Goal: Information Seeking & Learning: Compare options

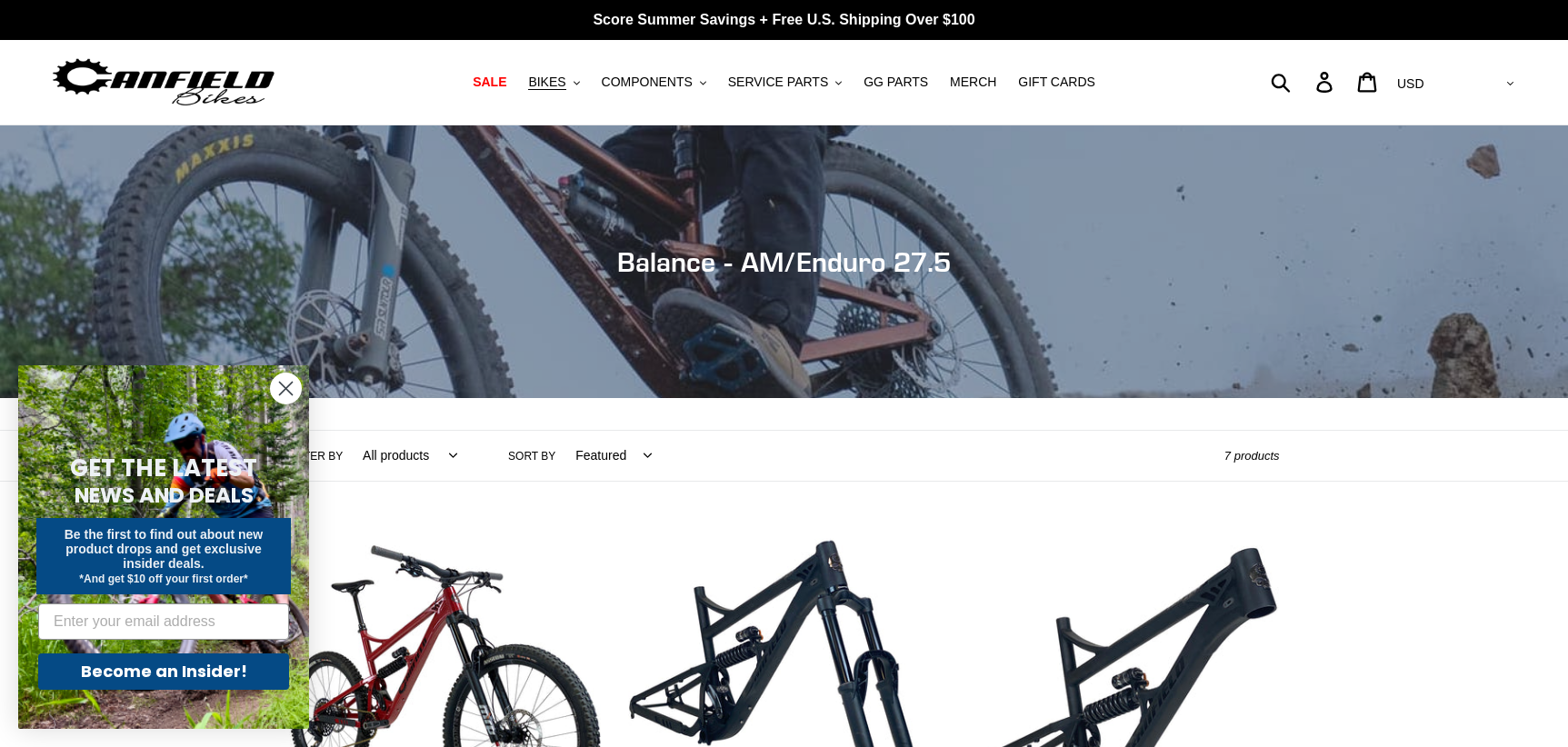
click at [286, 374] on circle "Close dialog" at bounding box center [286, 388] width 30 height 30
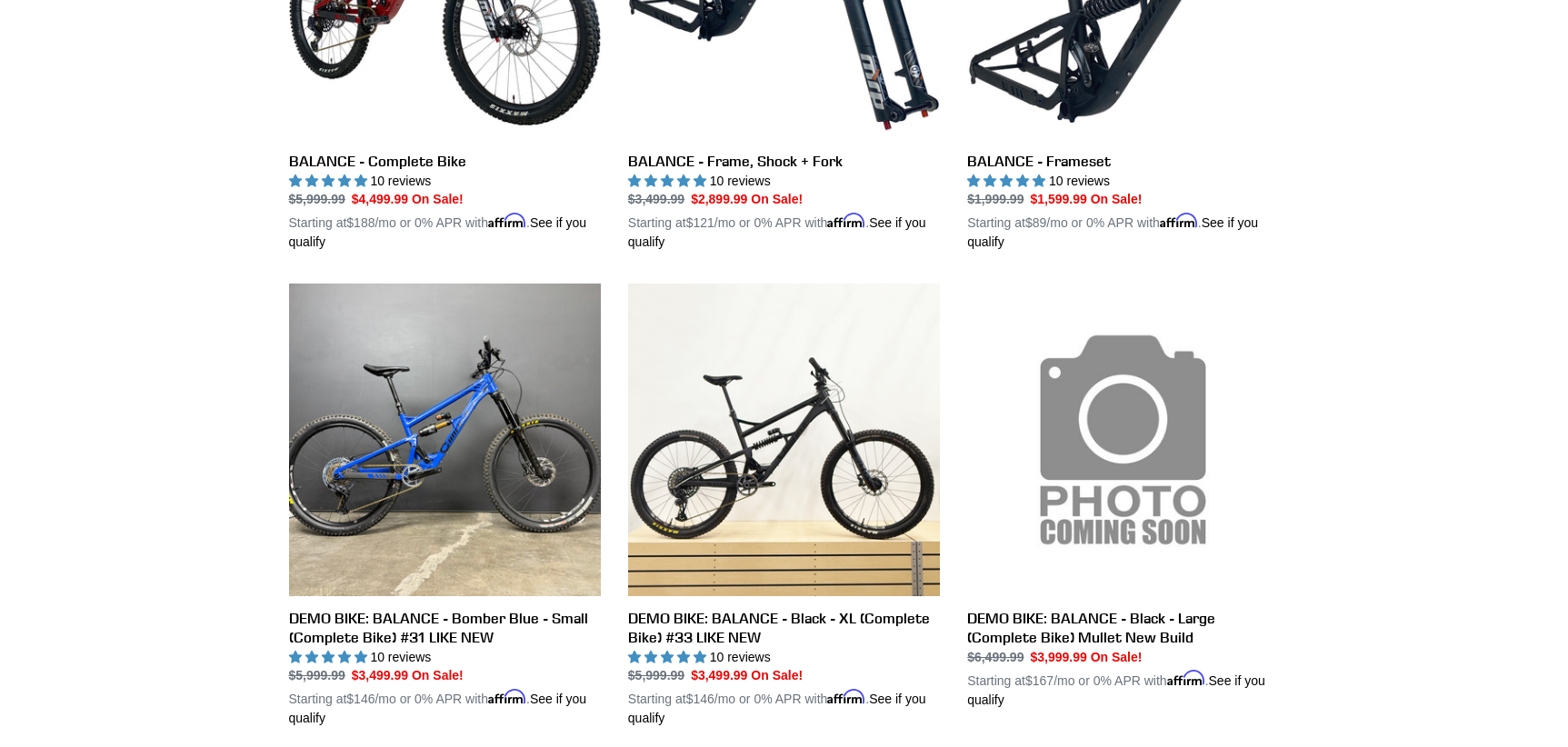
scroll to position [545, 0]
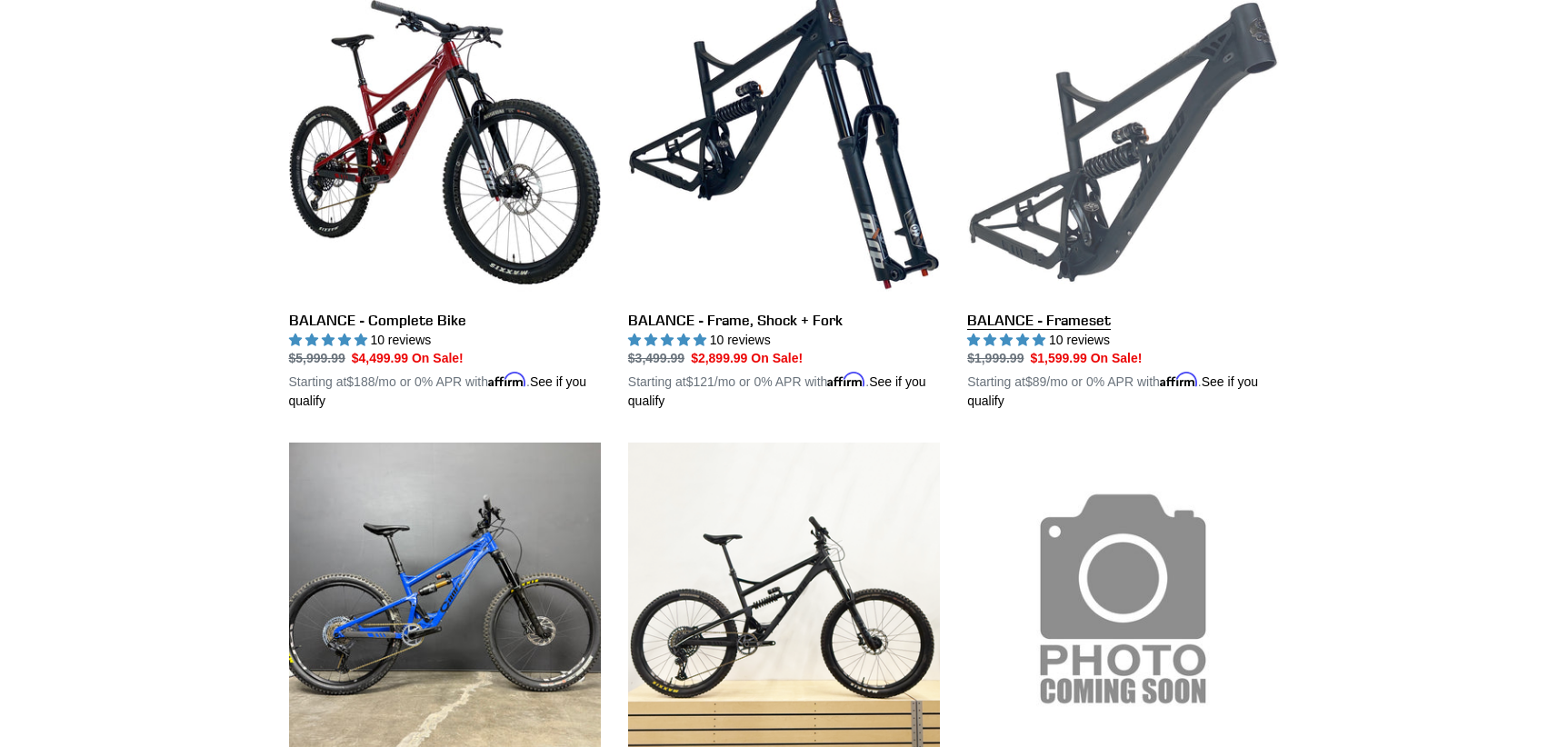
click at [1137, 192] on link "BALANCE - Frameset" at bounding box center [1124, 199] width 312 height 426
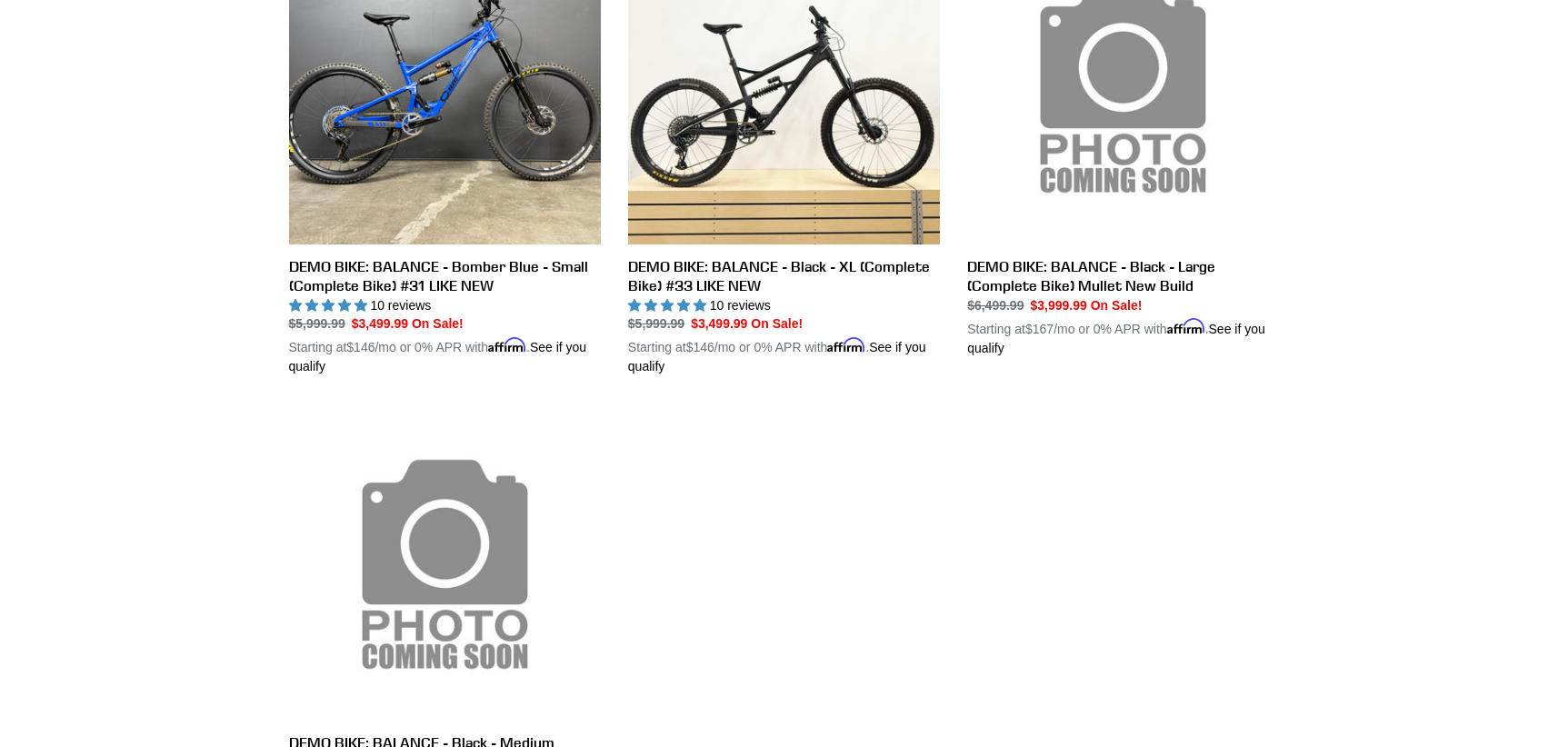
scroll to position [1091, 0]
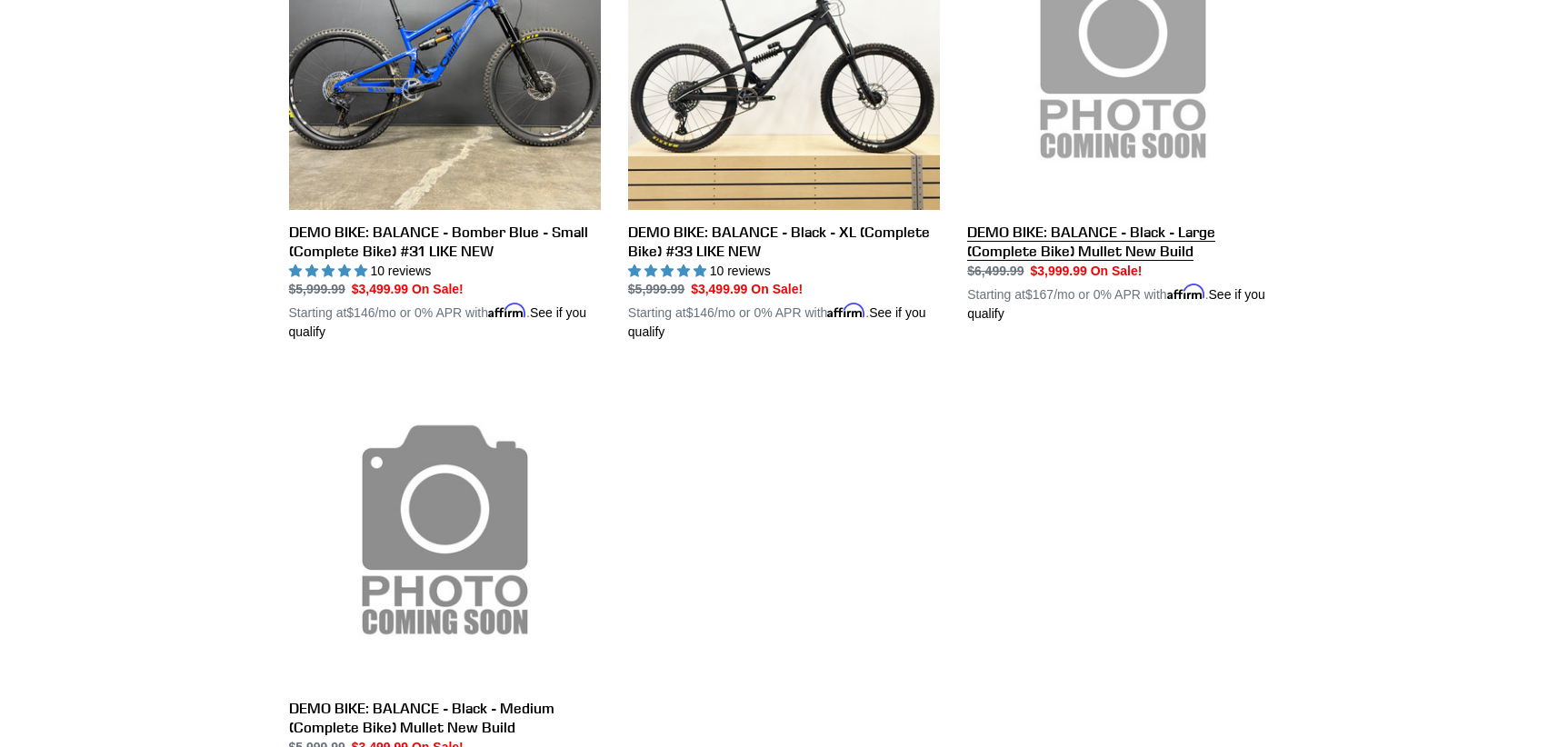
click at [1099, 249] on link "DEMO BIKE: BALANCE - Black - Large (Complete Bike) Mullet New Build" at bounding box center [1124, 110] width 312 height 426
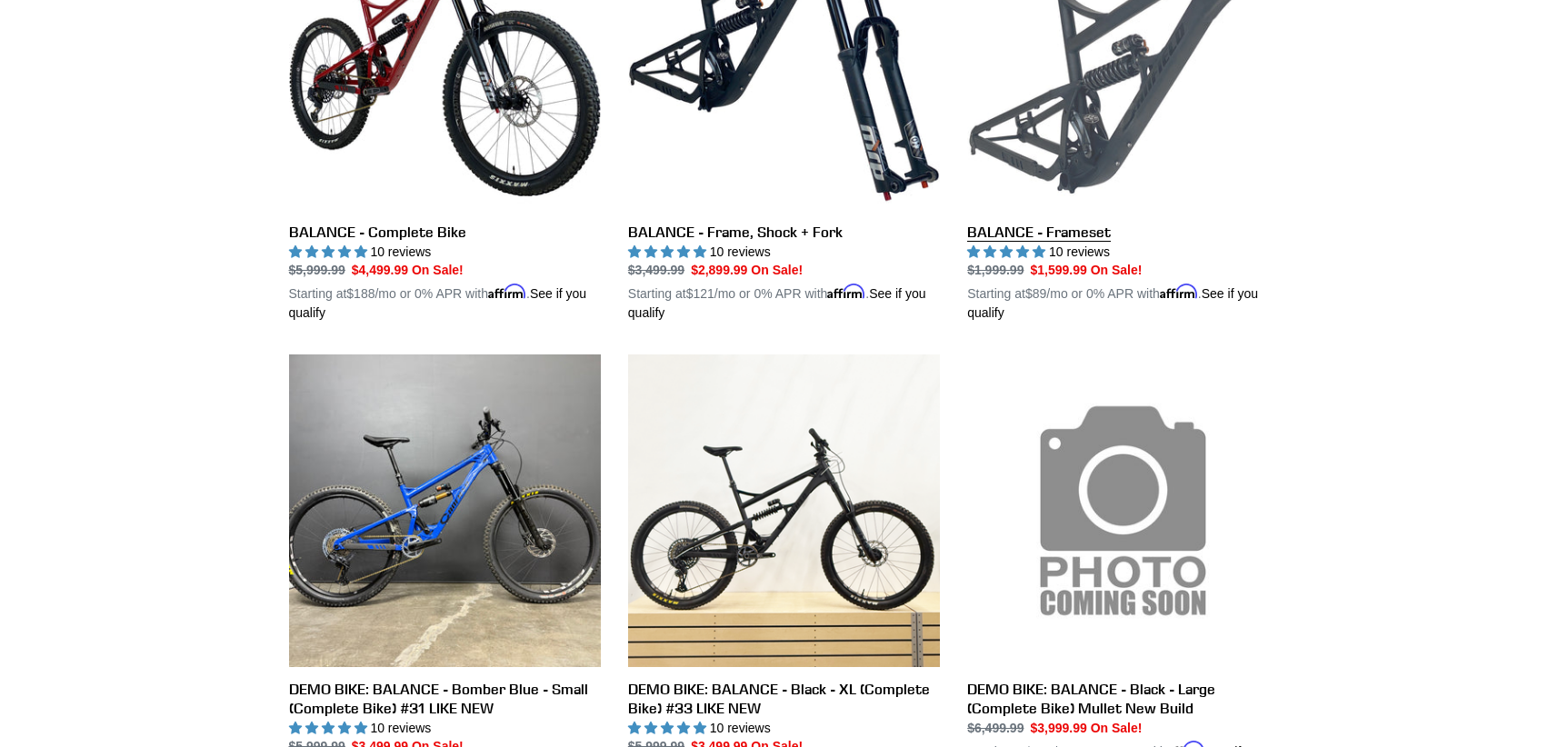
scroll to position [545, 0]
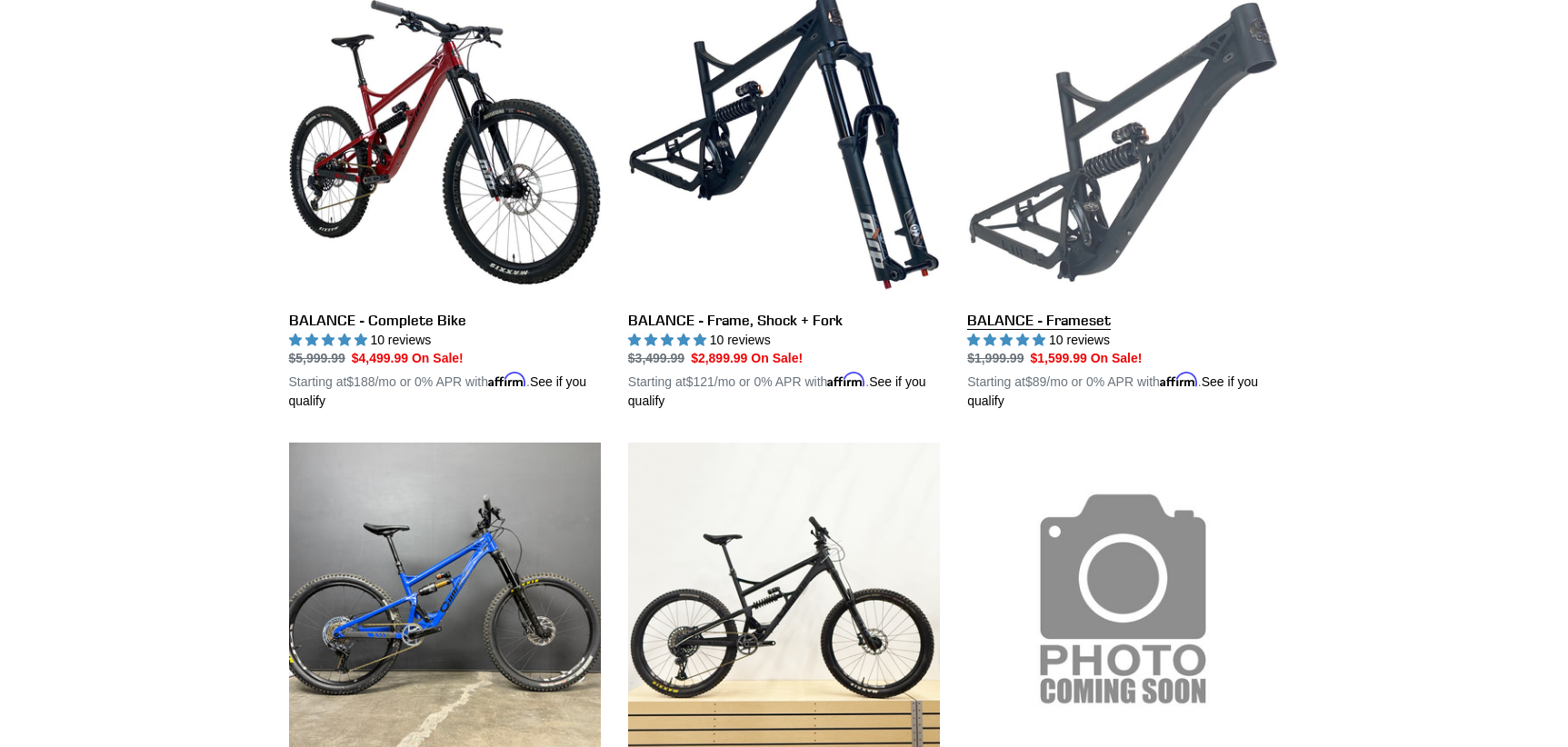
click at [1091, 324] on link "BALANCE - Frameset" at bounding box center [1124, 199] width 312 height 426
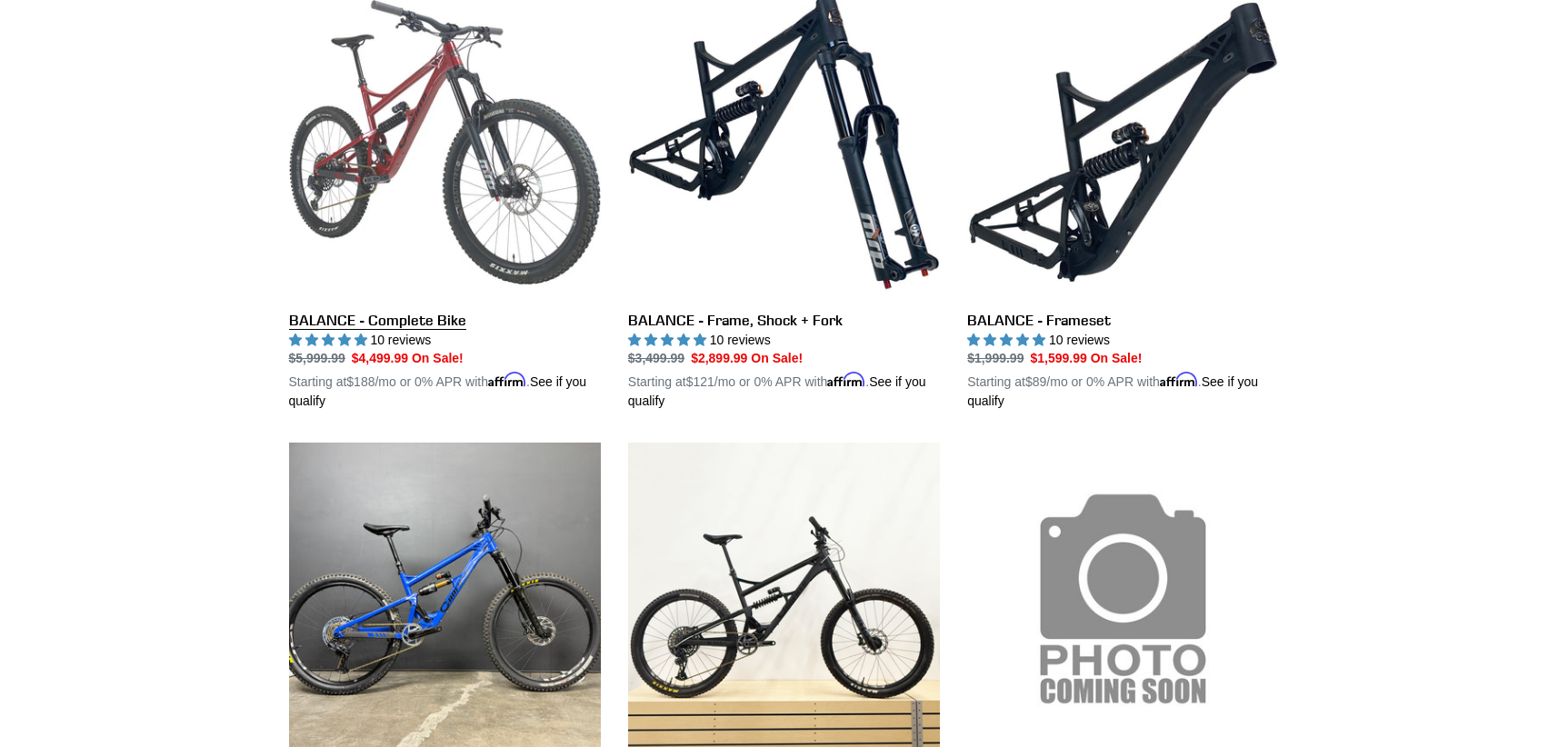
scroll to position [0, 0]
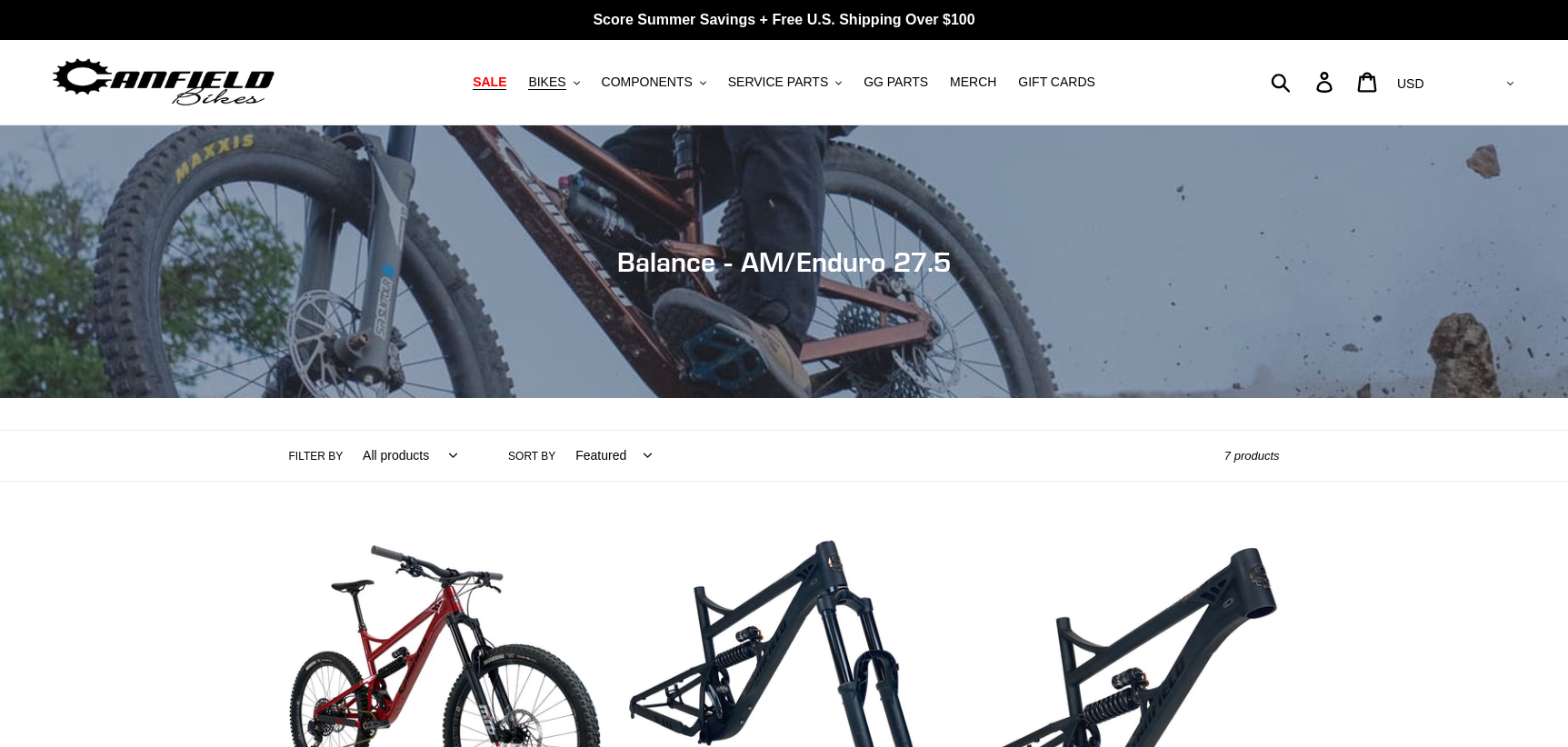
click at [507, 82] on span "SALE" at bounding box center [490, 82] width 33 height 16
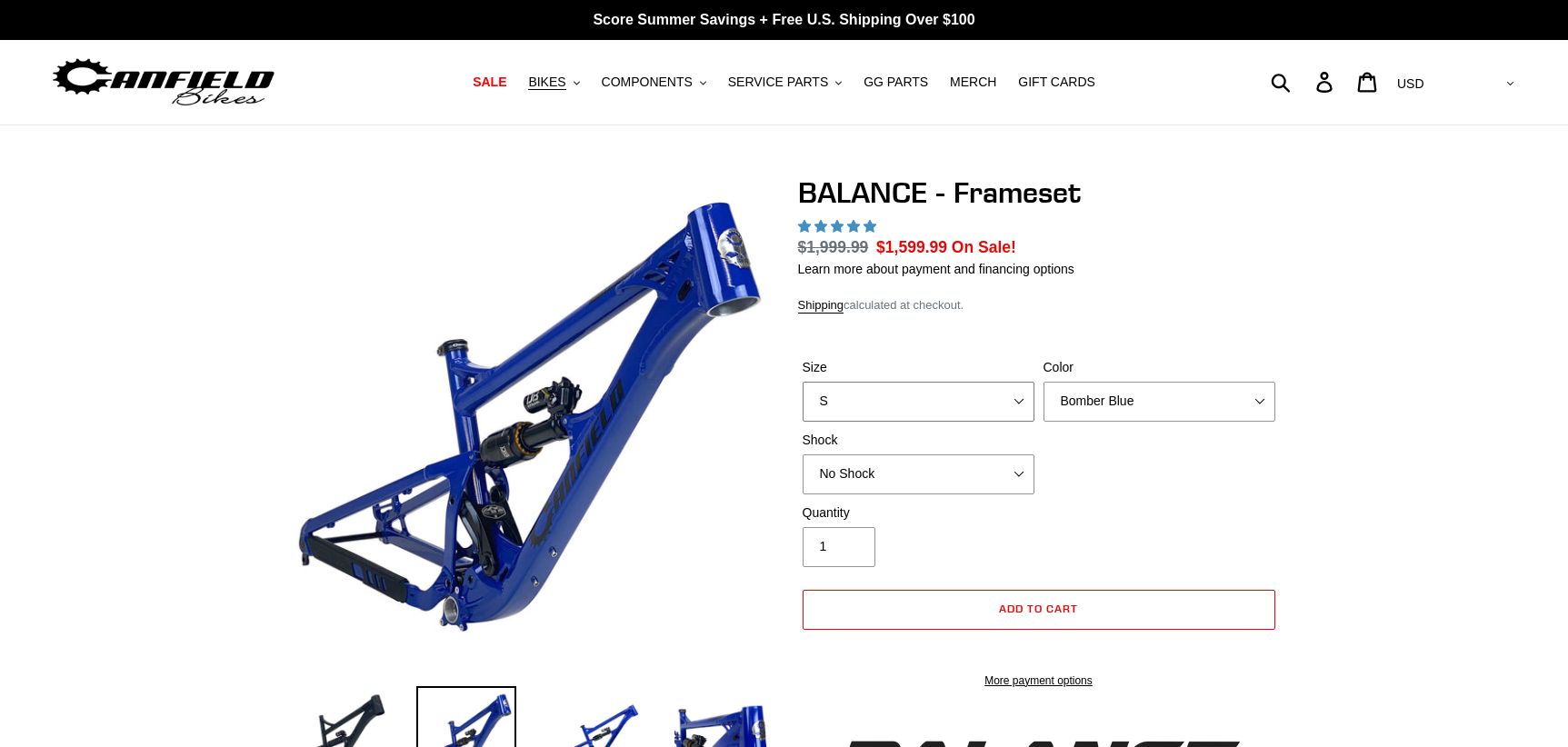
click at [991, 410] on select "S M L XL" at bounding box center [918, 401] width 231 height 40
select select "highest-rating"
select select "L"
click at [803, 382] on select "S M L XL" at bounding box center [918, 401] width 231 height 40
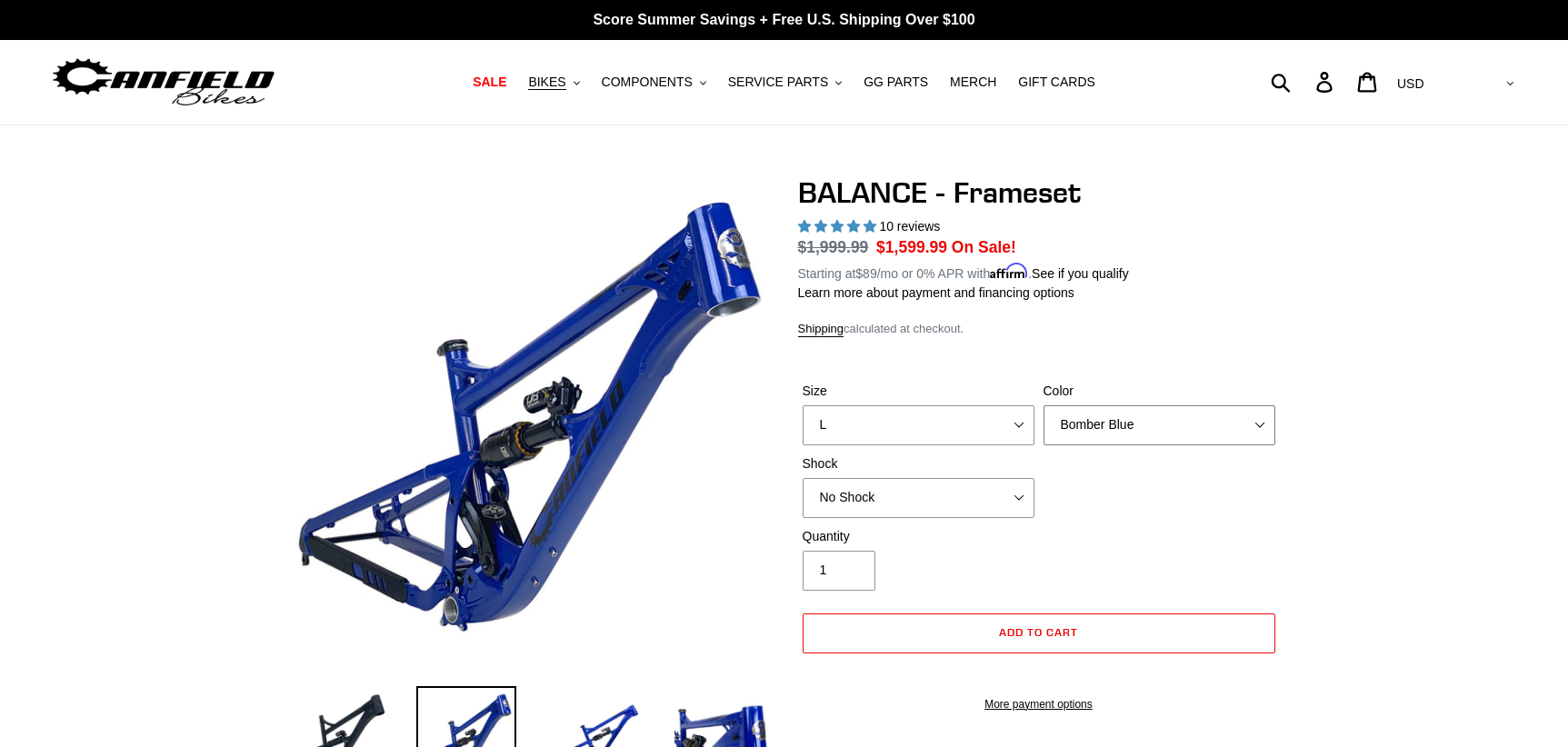
click at [1163, 405] on select "Bomber Blue Goat's Blood Stealth Black" at bounding box center [1159, 425] width 231 height 40
click at [1044, 405] on select "Bomber Blue Goat's Blood Stealth Black" at bounding box center [1159, 425] width 231 height 40
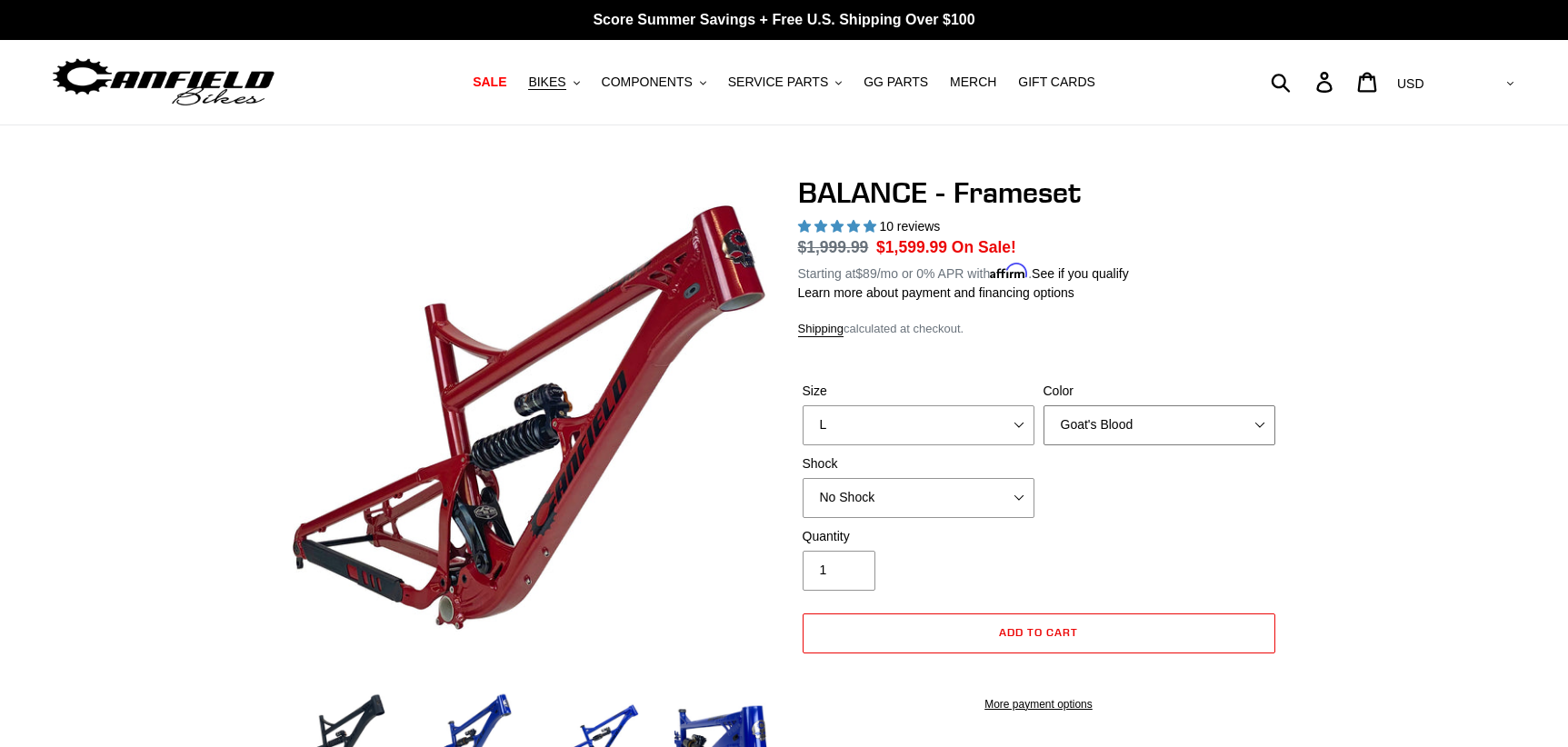
click at [1150, 412] on select "Bomber Blue Goat's Blood Stealth Black" at bounding box center [1159, 425] width 231 height 40
click at [1044, 405] on select "Bomber Blue Goat's Blood Stealth Black" at bounding box center [1159, 425] width 231 height 40
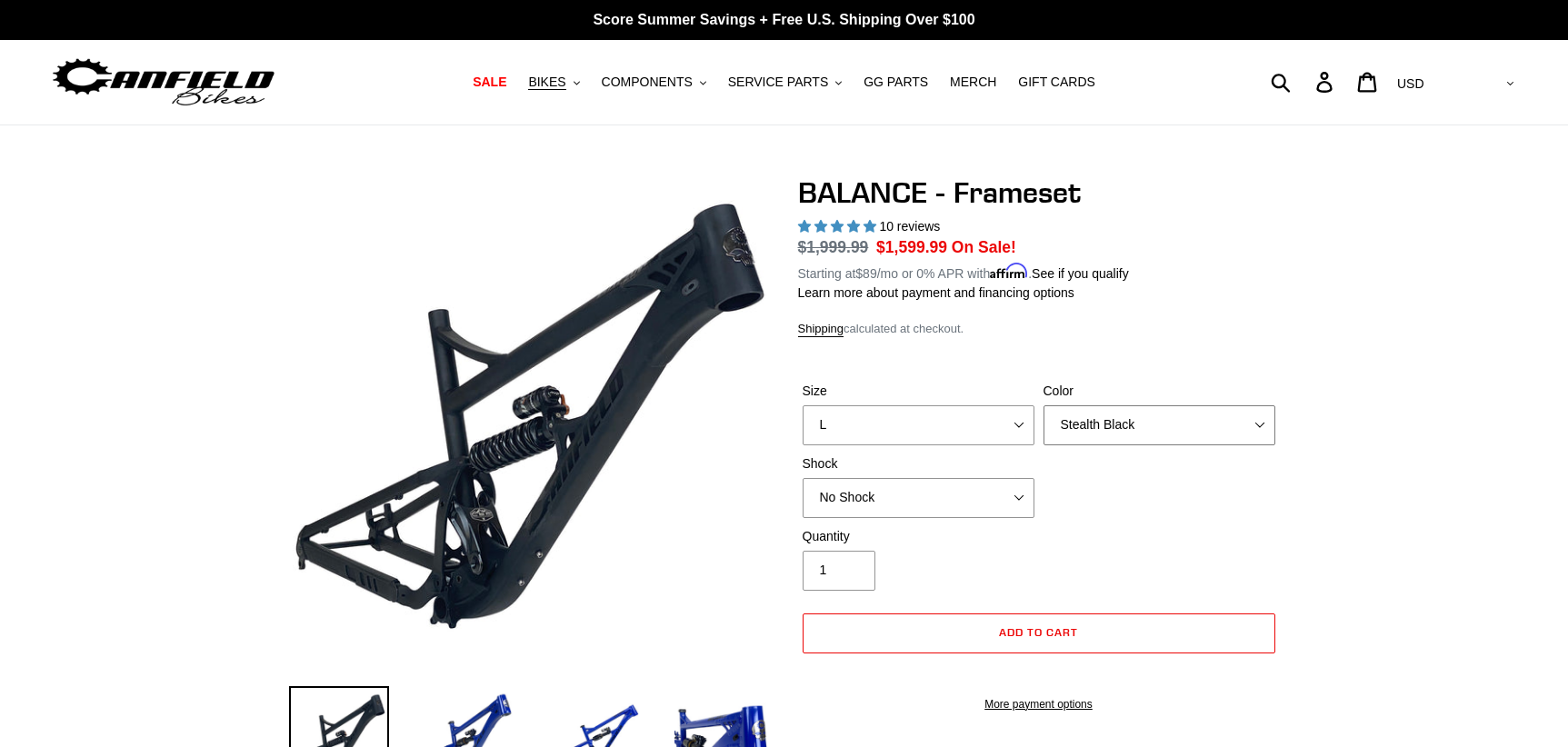
click at [1167, 426] on select "Bomber Blue Goat's Blood Stealth Black" at bounding box center [1159, 425] width 231 height 40
click at [1044, 405] on select "Bomber Blue Goat's Blood Stealth Black" at bounding box center [1159, 425] width 231 height 40
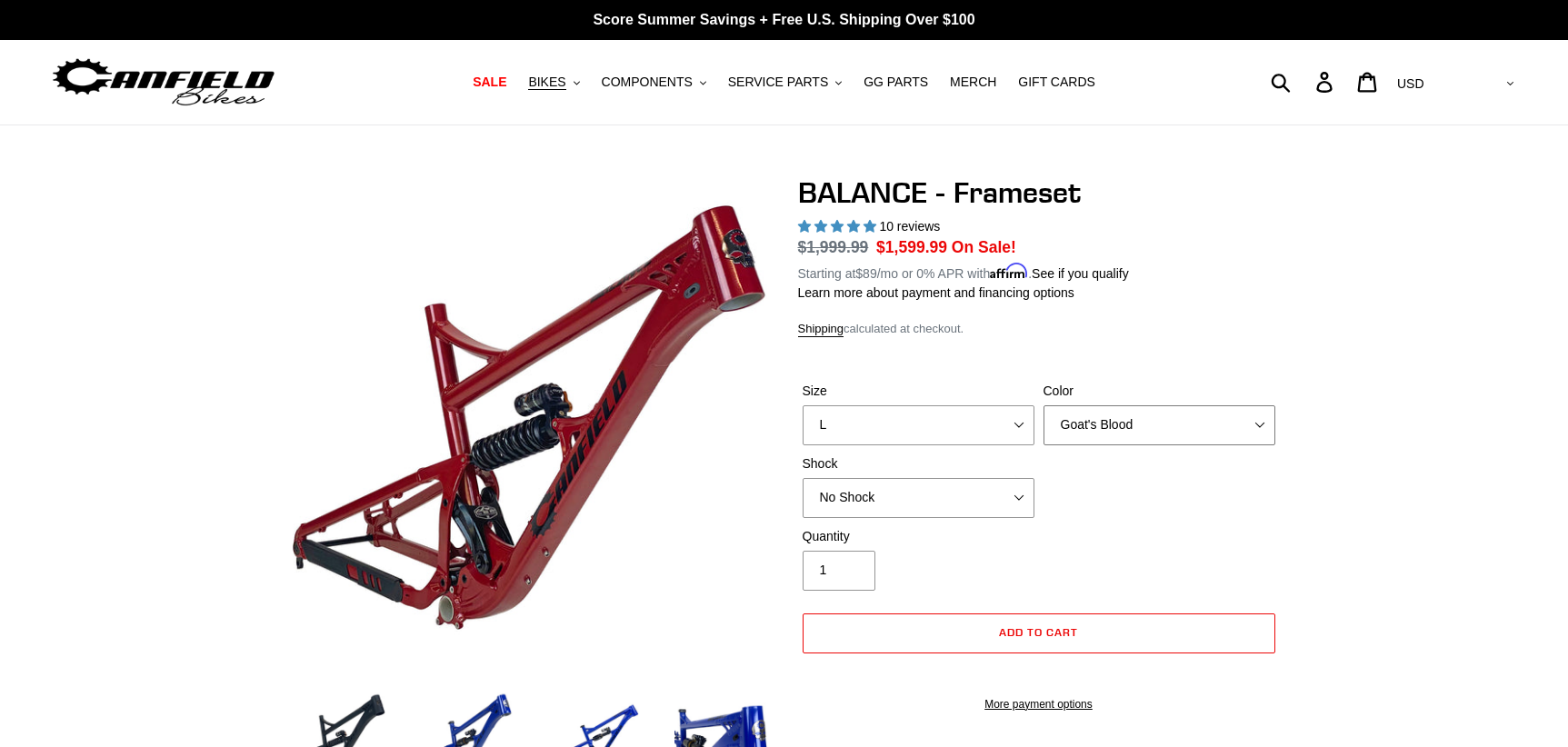
click at [1148, 419] on select "Bomber Blue Goat's Blood Stealth Black" at bounding box center [1159, 425] width 231 height 40
select select "Bomber Blue"
click at [1044, 405] on select "Bomber Blue Goat's Blood Stealth Black" at bounding box center [1159, 425] width 231 height 40
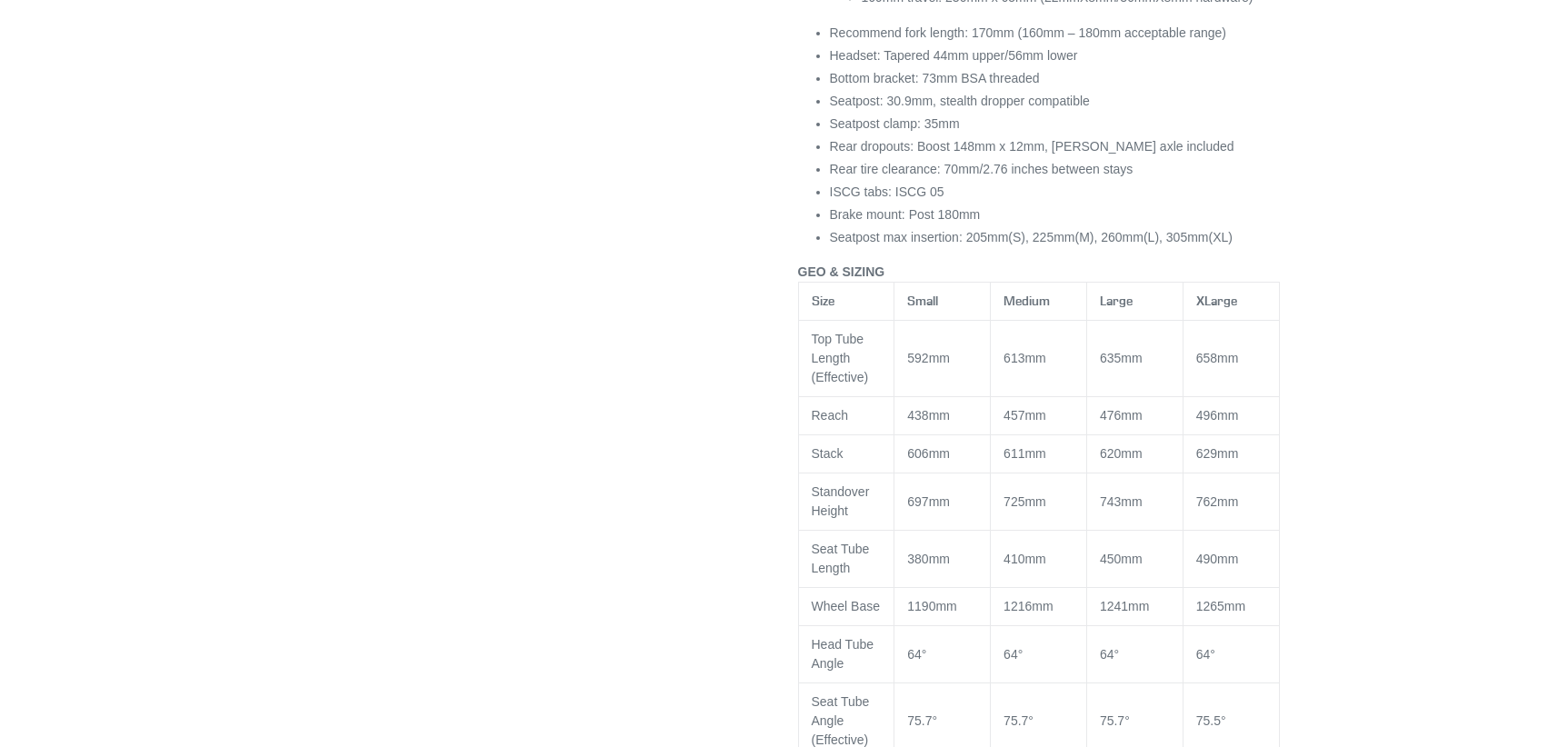
scroll to position [1182, 0]
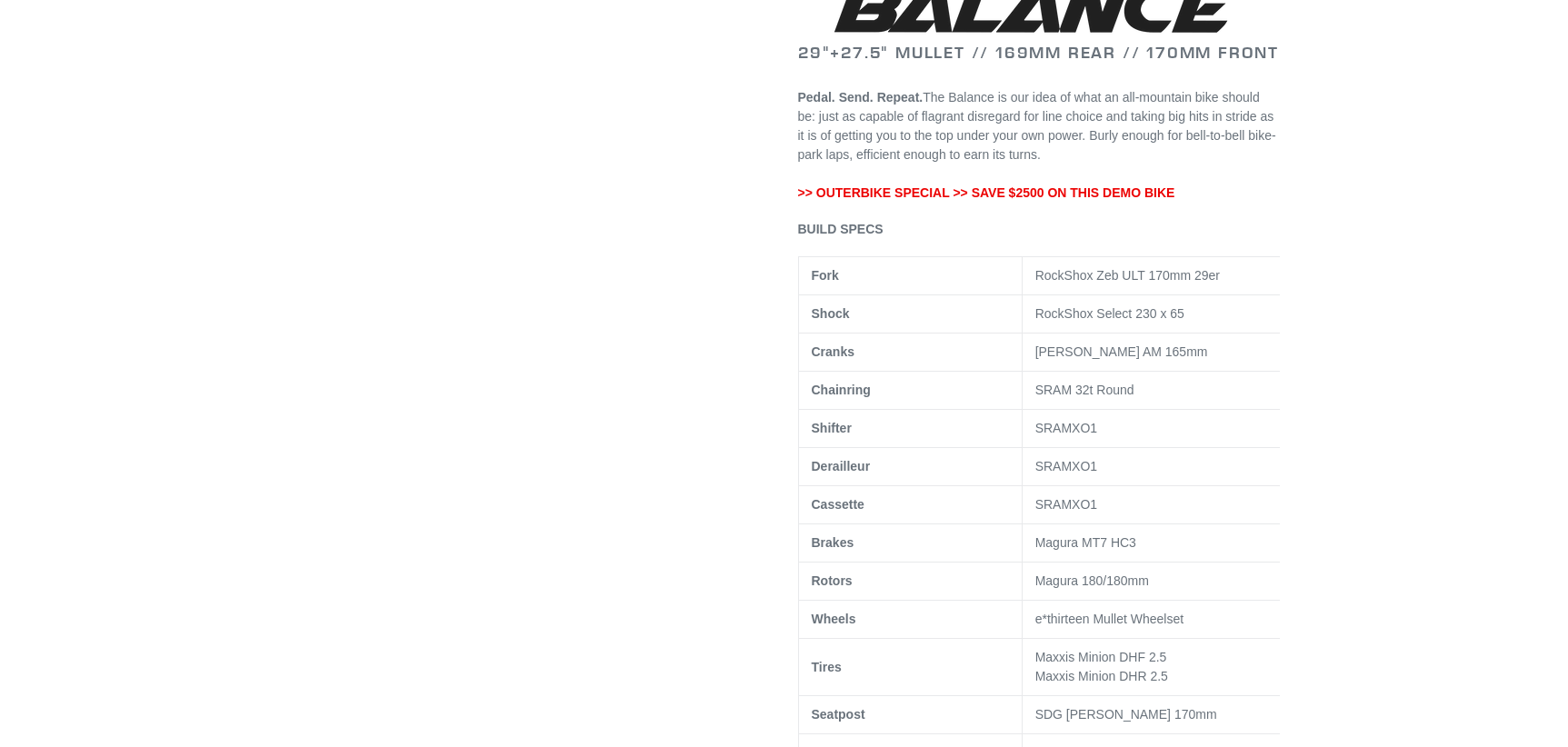
scroll to position [727, 0]
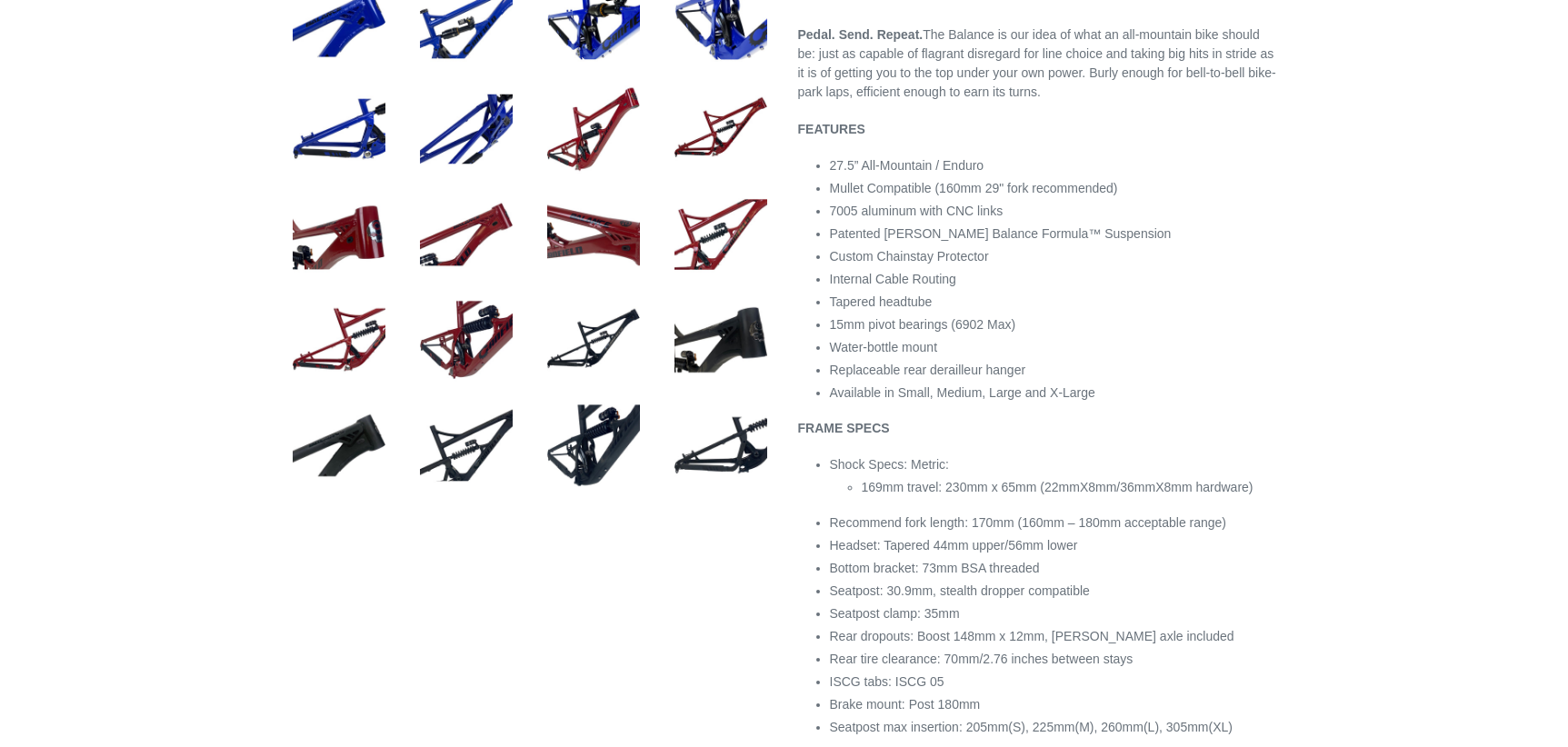
select select "highest-rating"
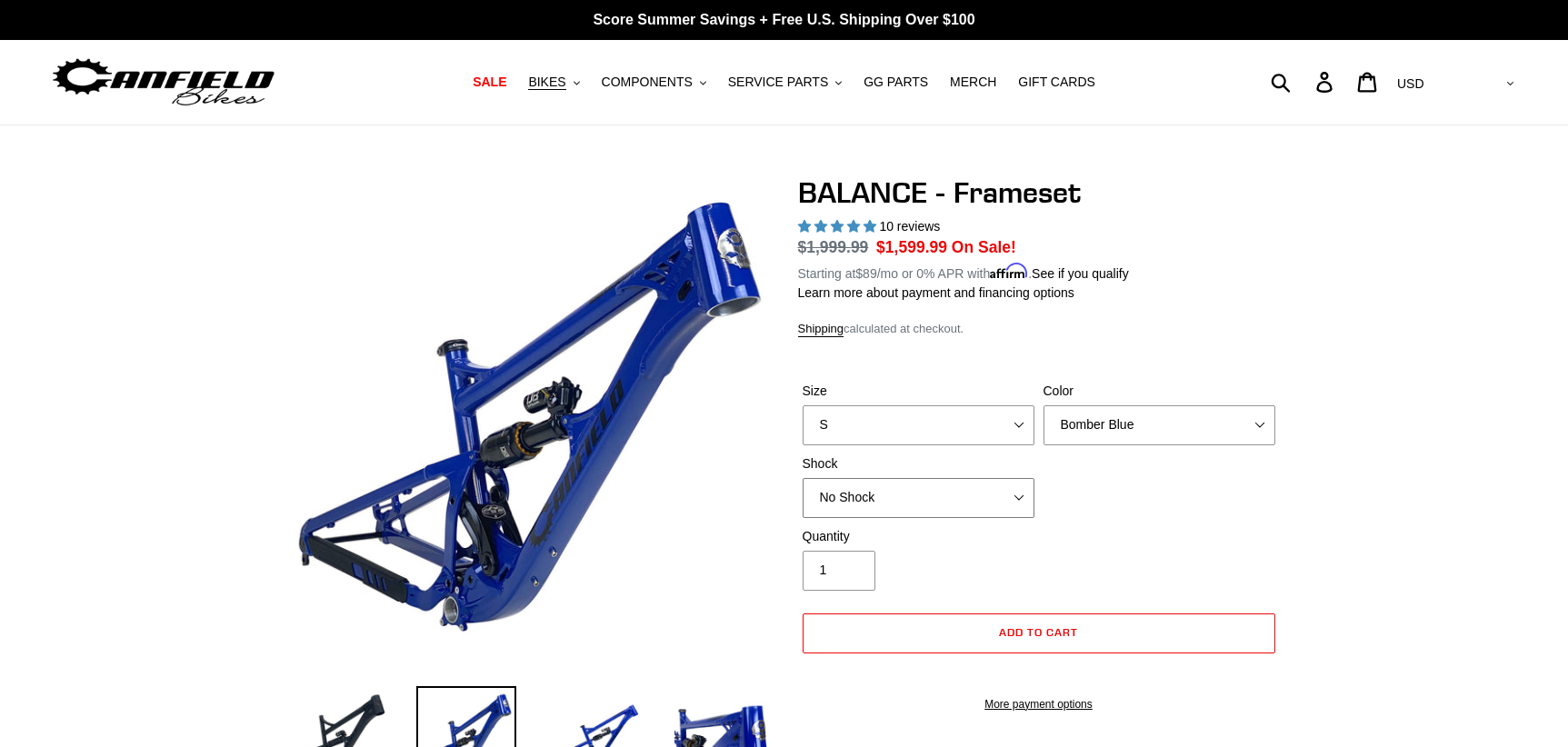
click at [897, 496] on select "No Shock Cane Creek Kitsuma Air Öhlins TTX2 Air EXT Storia V3-S" at bounding box center [918, 498] width 231 height 40
click at [803, 478] on select "No Shock Cane Creek Kitsuma Air Öhlins TTX2 Air EXT Storia V3-S" at bounding box center [918, 498] width 231 height 40
click at [980, 499] on select "No Shock Cane Creek Kitsuma Air Öhlins TTX2 Air EXT Storia V3-S" at bounding box center [918, 498] width 231 height 40
click at [803, 478] on select "No Shock Cane Creek Kitsuma Air Öhlins TTX2 Air EXT Storia V3-S" at bounding box center [918, 498] width 231 height 40
click at [979, 490] on select "No Shock Cane Creek Kitsuma Air Öhlins TTX2 Air EXT Storia V3-S" at bounding box center [918, 498] width 231 height 40
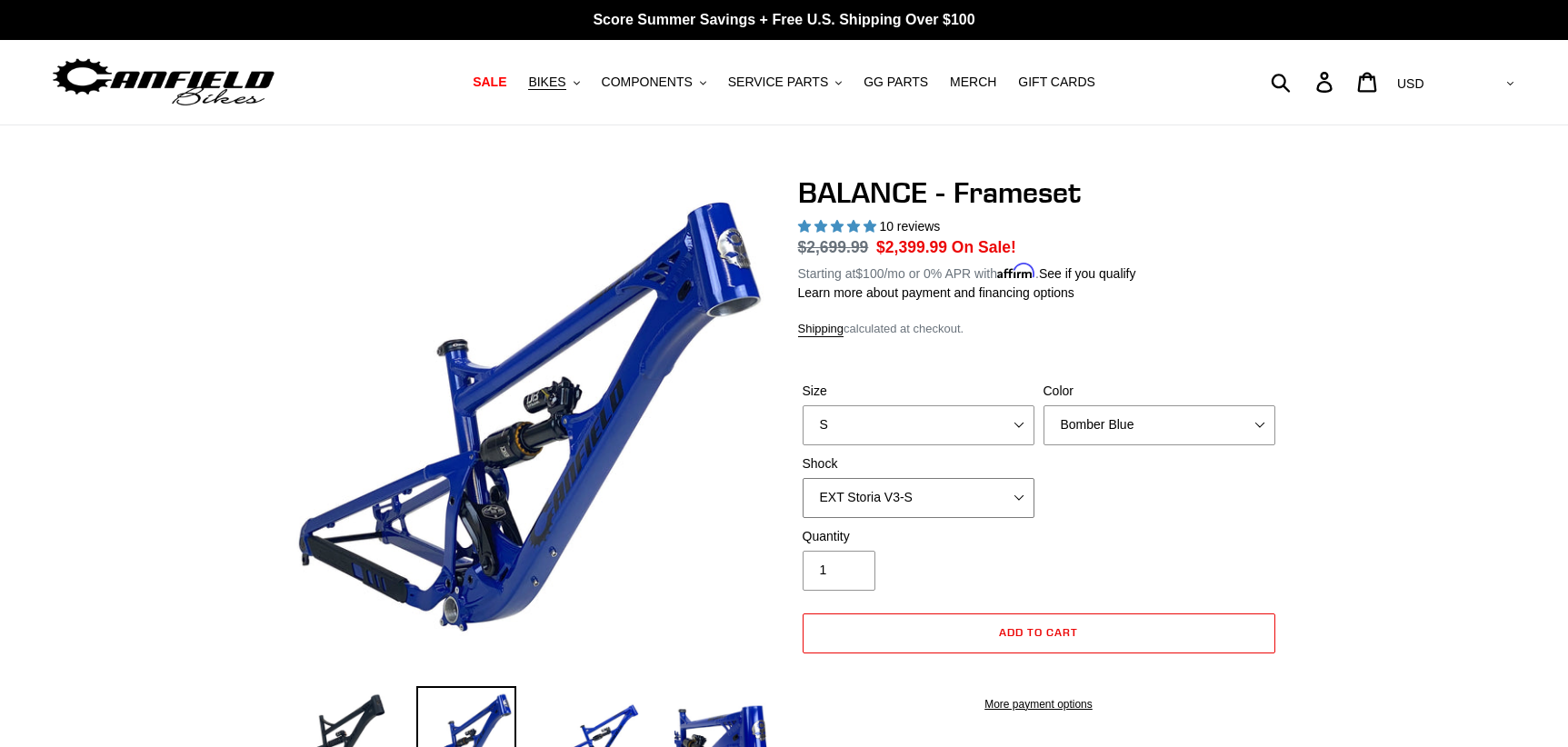
click at [803, 478] on select "No Shock Cane Creek Kitsuma Air Öhlins TTX2 Air EXT Storia V3-S" at bounding box center [918, 498] width 231 height 40
click at [962, 520] on div "Size S M L XL Color Bomber Blue Goat's Blood Stealth Black Shock No Shock" at bounding box center [1039, 454] width 481 height 146
click at [962, 509] on select "No Shock Cane Creek Kitsuma Air Öhlins TTX2 Air EXT Storia V3-S" at bounding box center [918, 498] width 231 height 40
click at [803, 478] on select "No Shock Cane Creek Kitsuma Air Öhlins TTX2 Air EXT Storia V3-S" at bounding box center [918, 498] width 231 height 40
click at [1018, 497] on select "No Shock Cane Creek Kitsuma Air Öhlins TTX2 Air EXT Storia V3-S" at bounding box center [918, 498] width 231 height 40
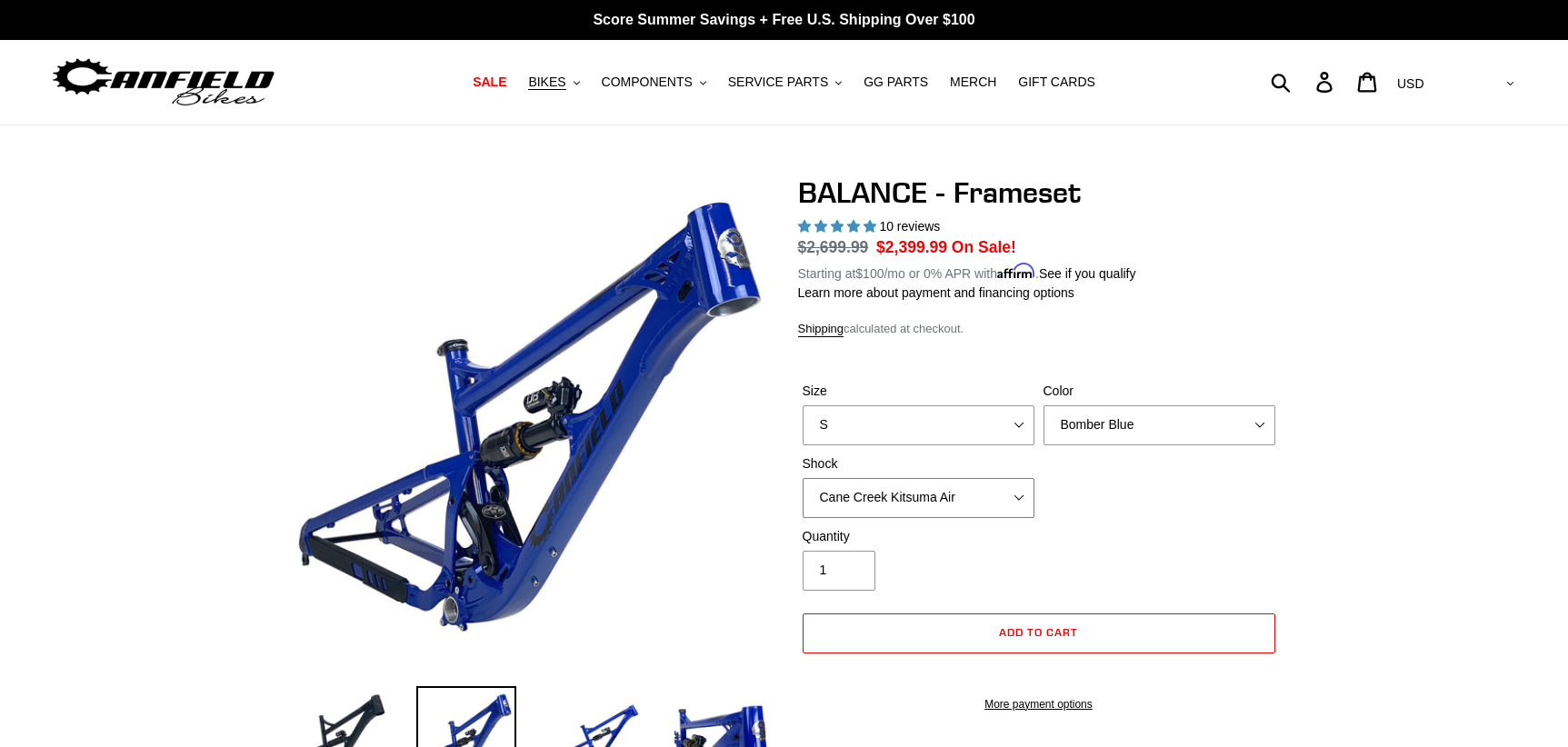
click at [803, 478] on select "No Shock Cane Creek Kitsuma Air Öhlins TTX2 Air EXT Storia V3-S" at bounding box center [918, 498] width 231 height 40
click at [989, 512] on select "No Shock Cane Creek Kitsuma Air Öhlins TTX2 Air EXT Storia V3-S" at bounding box center [918, 498] width 231 height 40
click at [803, 478] on select "No Shock Cane Creek Kitsuma Air Öhlins TTX2 Air EXT Storia V3-S" at bounding box center [918, 498] width 231 height 40
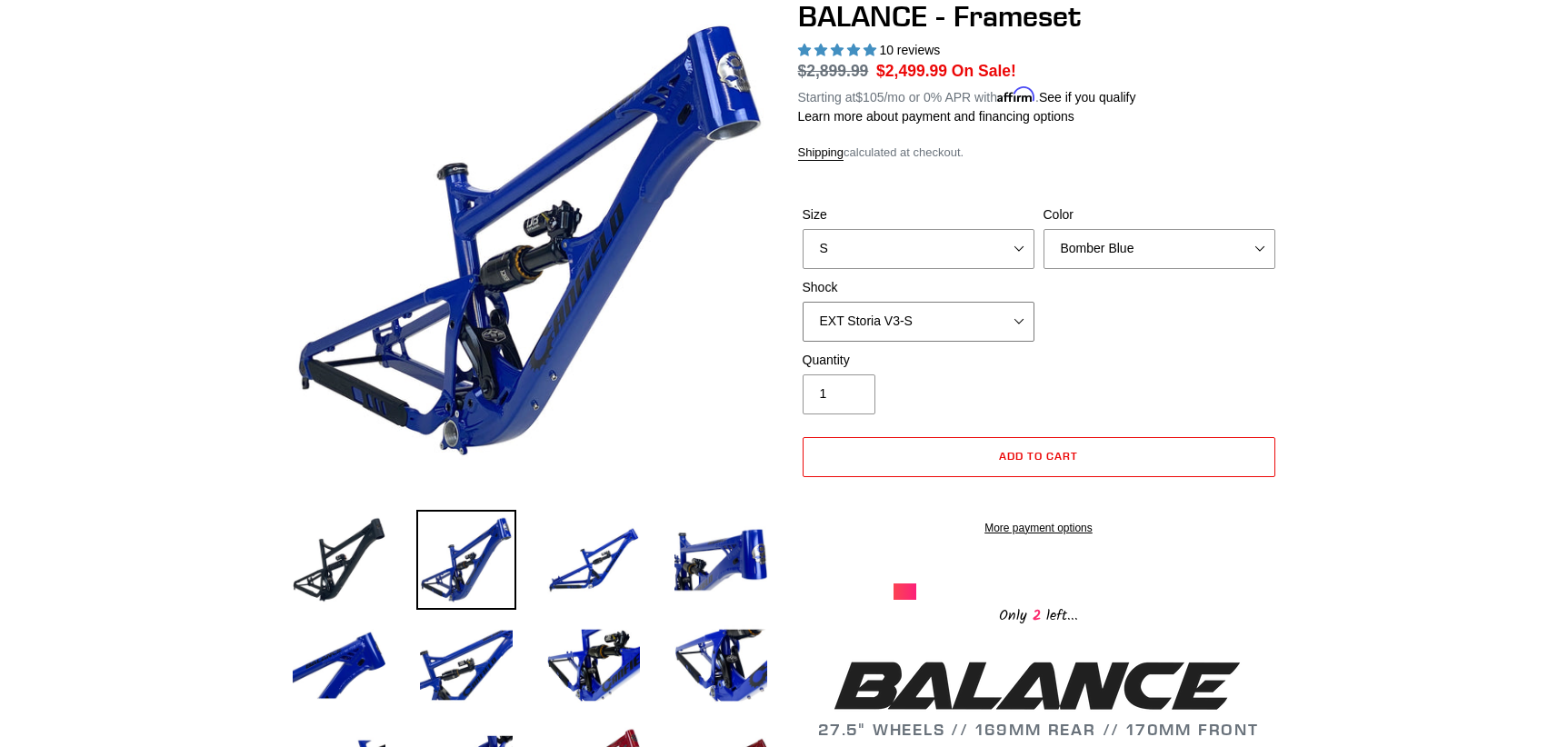
scroll to position [182, 0]
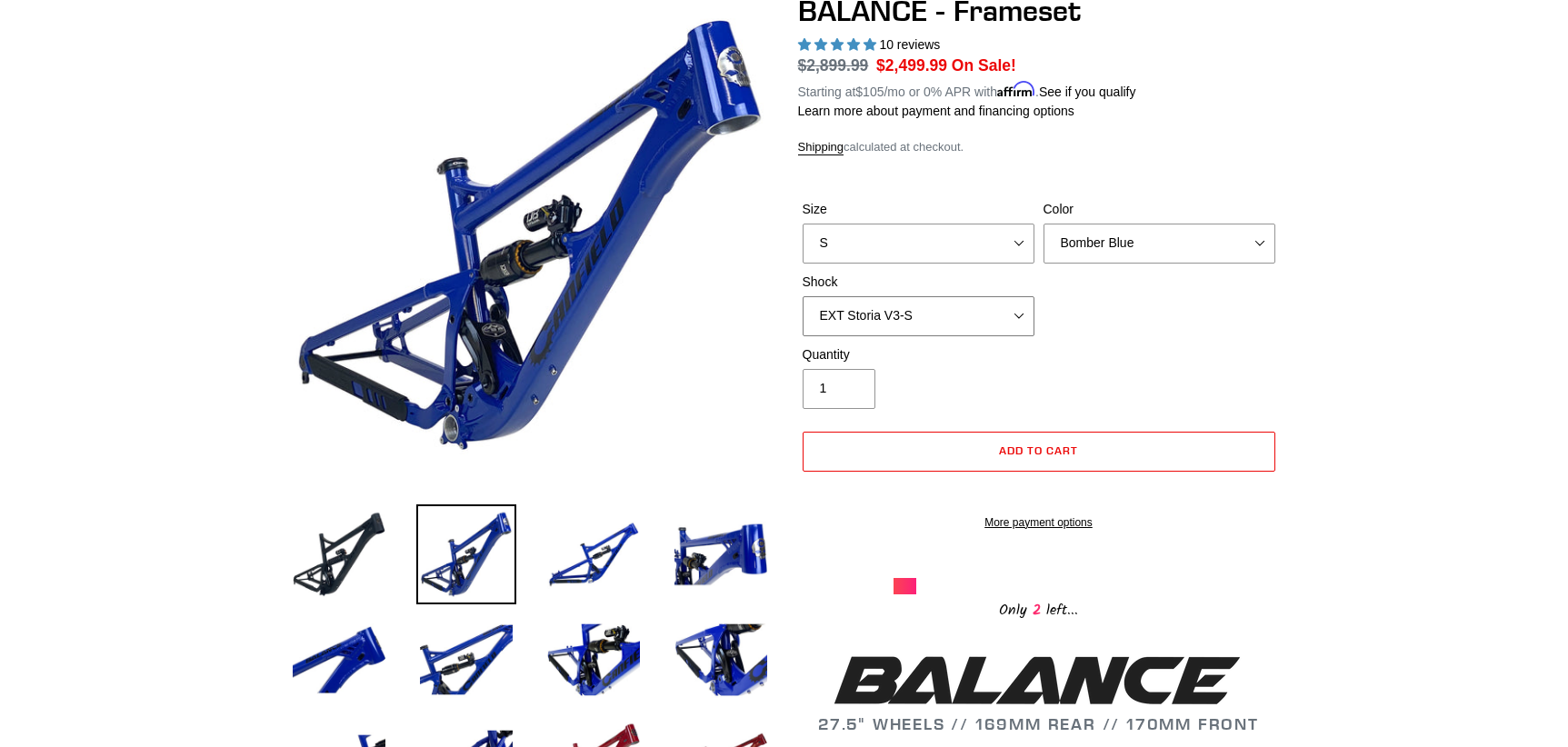
click at [995, 323] on select "No Shock Cane Creek Kitsuma Air Öhlins TTX2 Air EXT Storia V3-S" at bounding box center [918, 316] width 231 height 40
select select "Öhlins TTX2 Air"
click at [803, 296] on select "No Shock Cane Creek Kitsuma Air Öhlins TTX2 Air EXT Storia V3-S" at bounding box center [918, 316] width 231 height 40
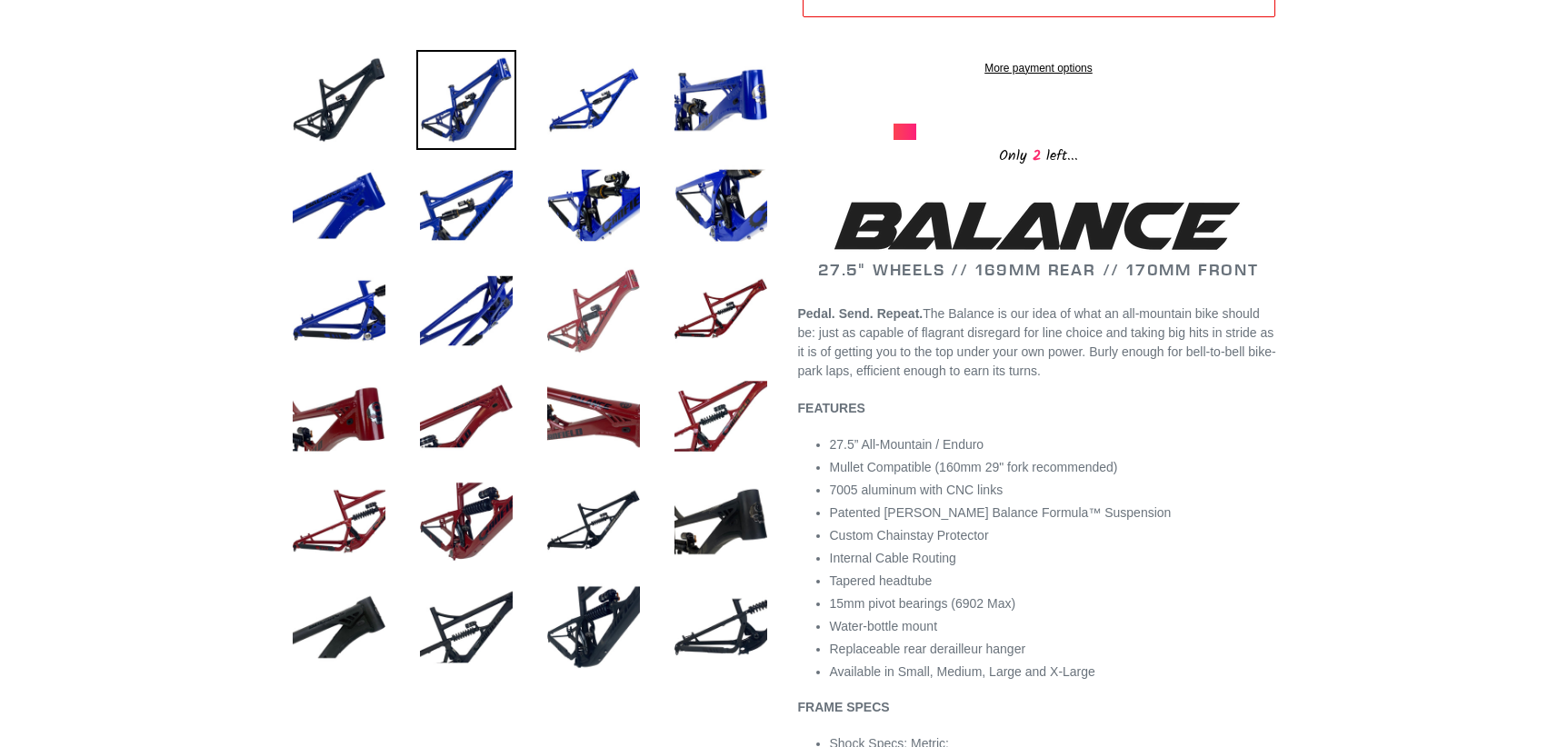
click at [619, 333] on img at bounding box center [594, 311] width 100 height 100
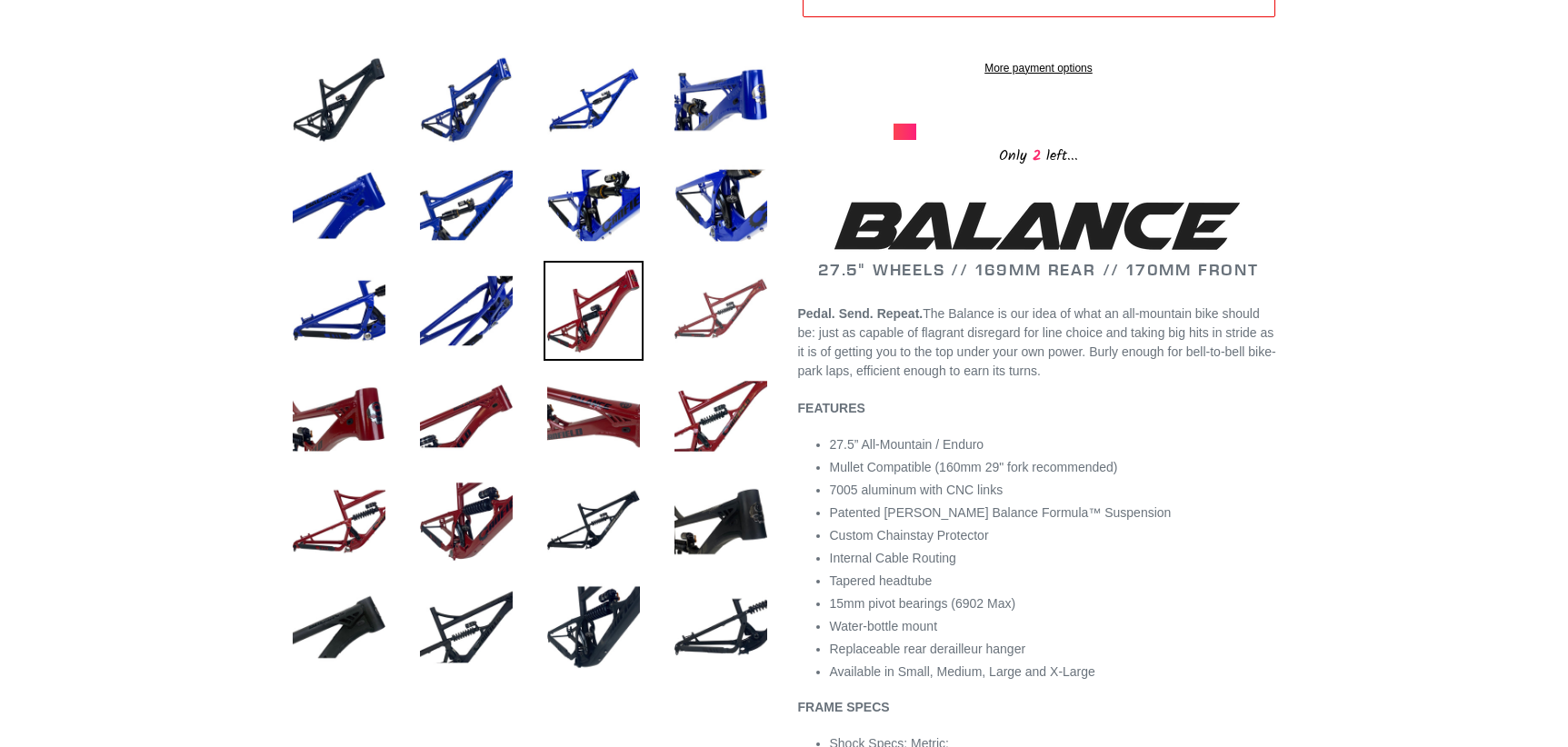
click at [759, 329] on img at bounding box center [721, 311] width 100 height 100
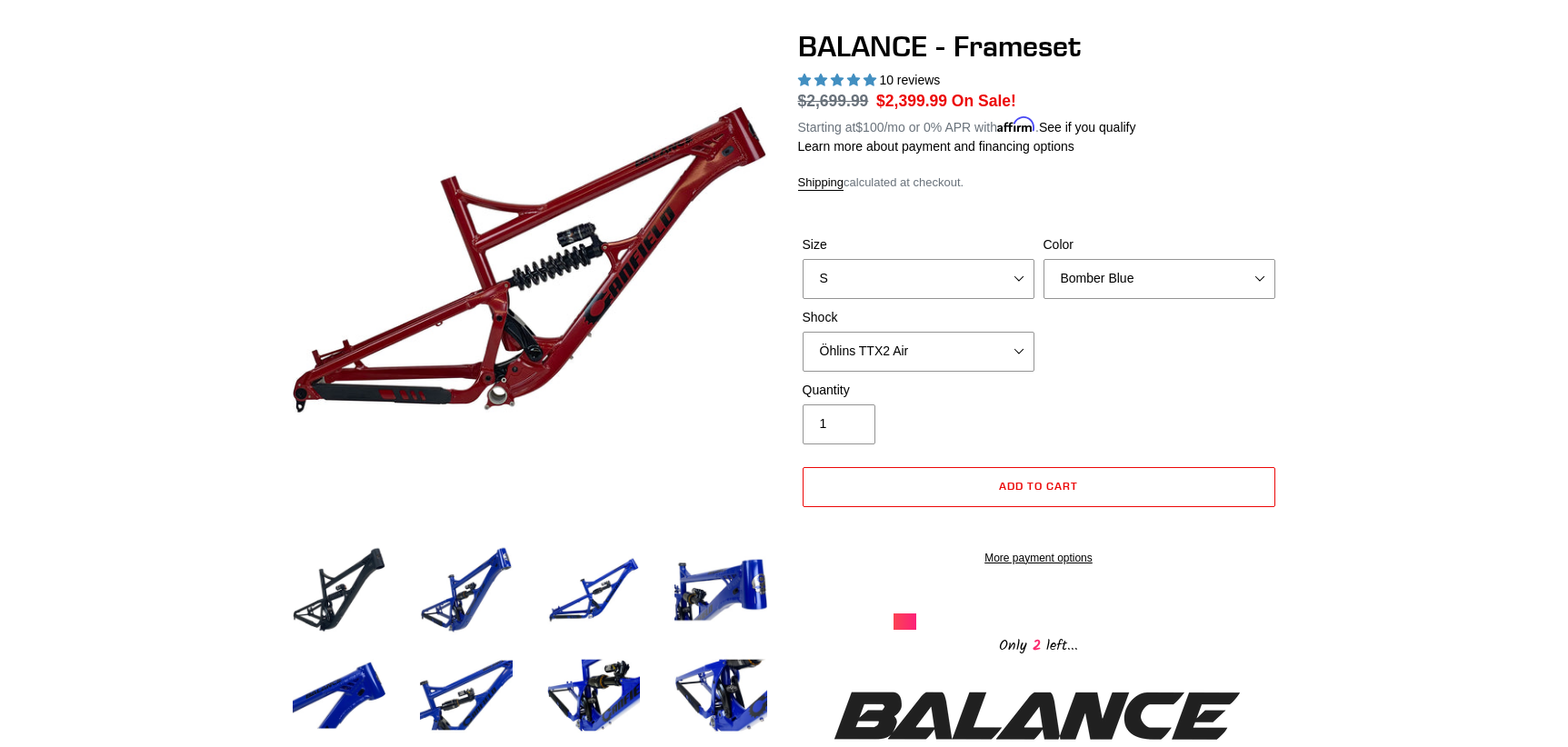
scroll to position [0, 0]
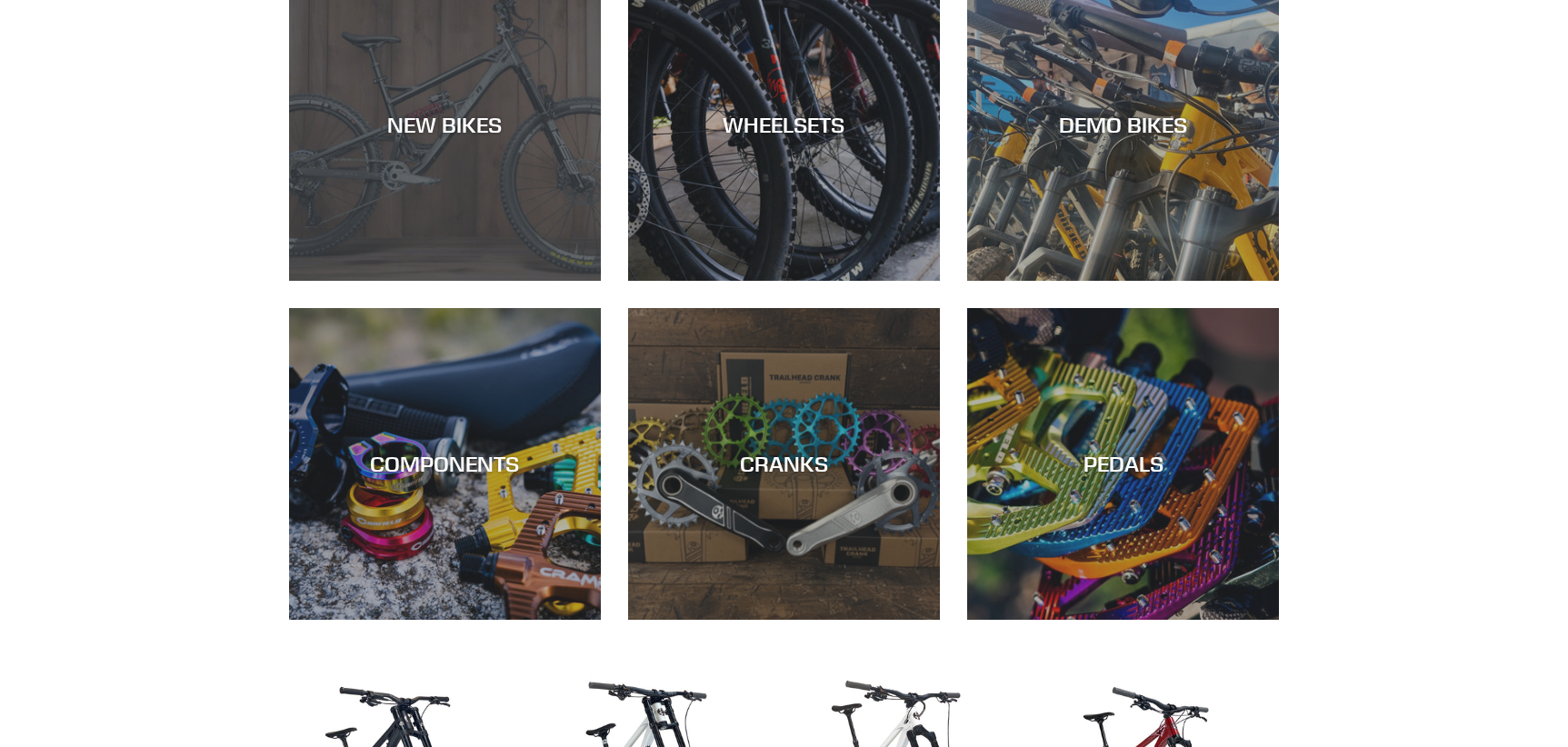
scroll to position [545, 0]
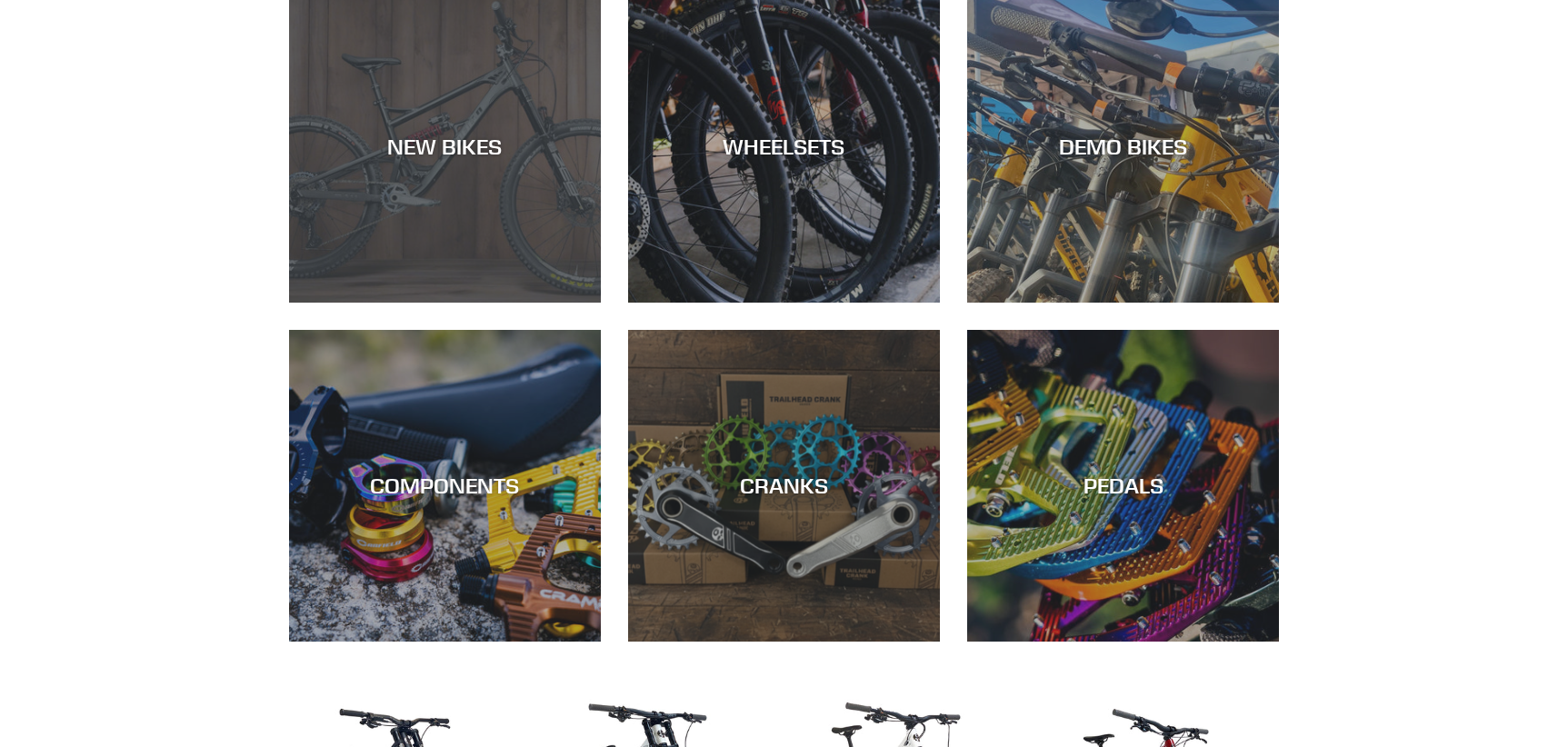
click at [468, 303] on div "NEW BIKES" at bounding box center [445, 303] width 312 height 0
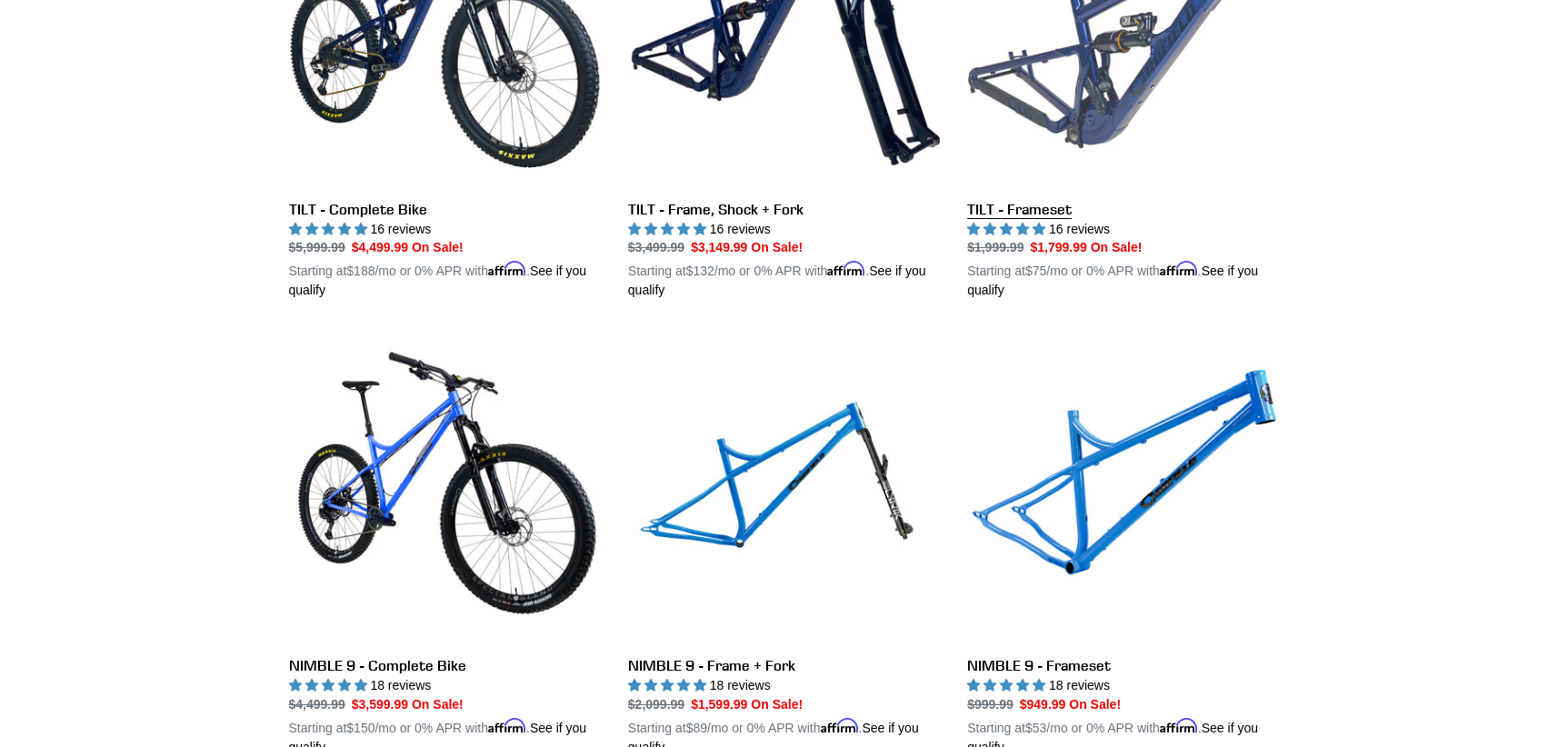
scroll to position [2454, 0]
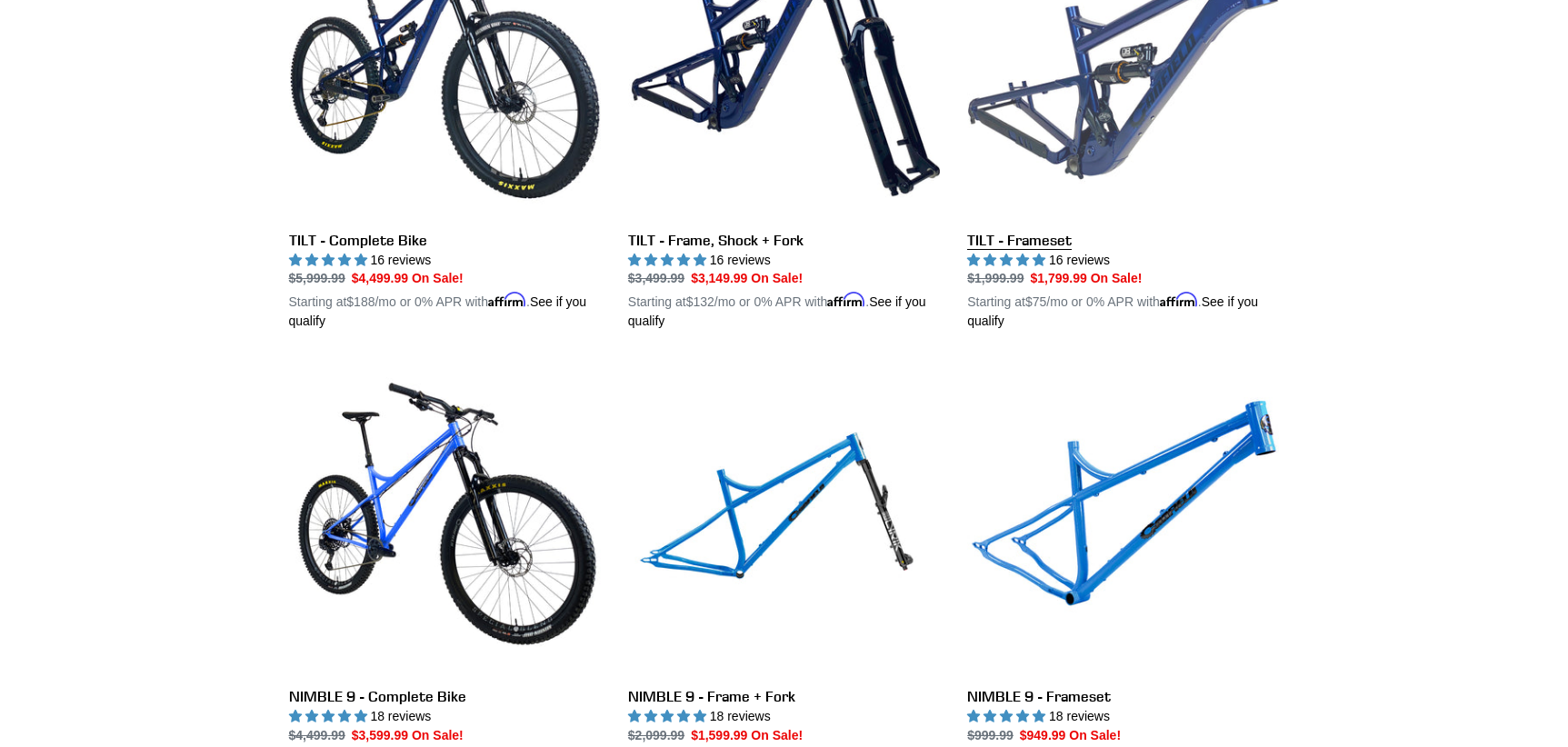
click at [1112, 111] on link "TILT - Frameset" at bounding box center [1124, 118] width 312 height 426
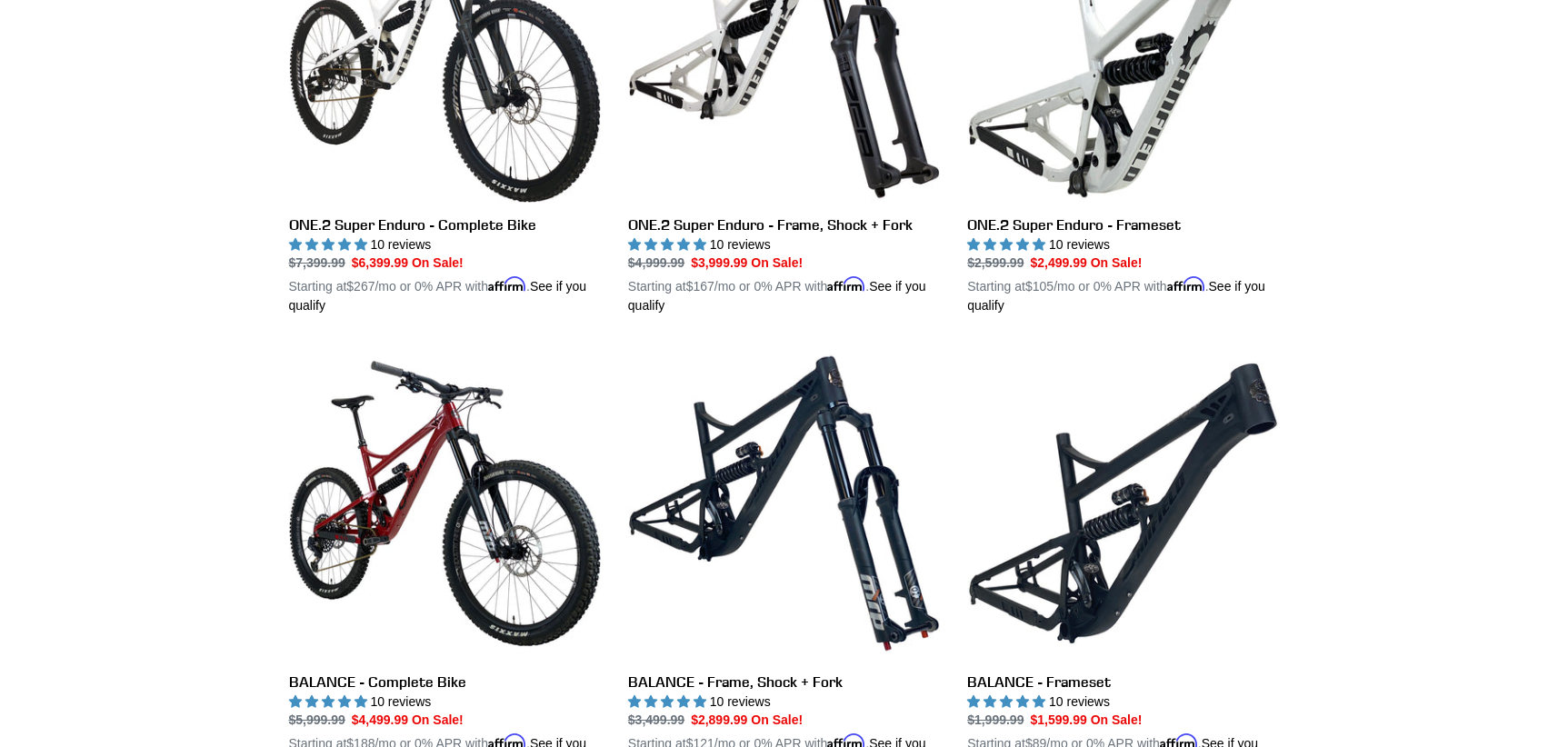
scroll to position [1545, 0]
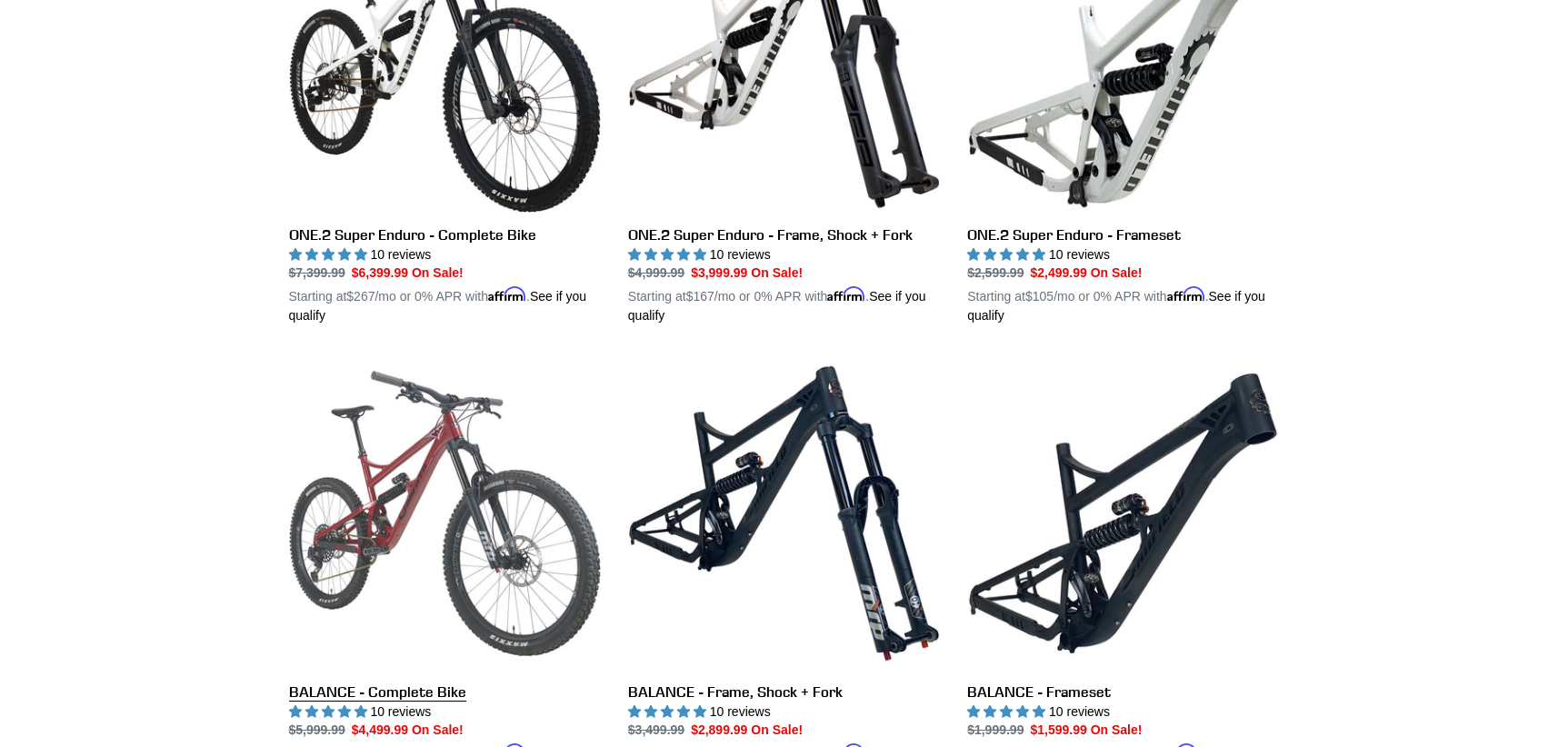
click at [376, 489] on link "BALANCE - Complete Bike" at bounding box center [445, 570] width 312 height 426
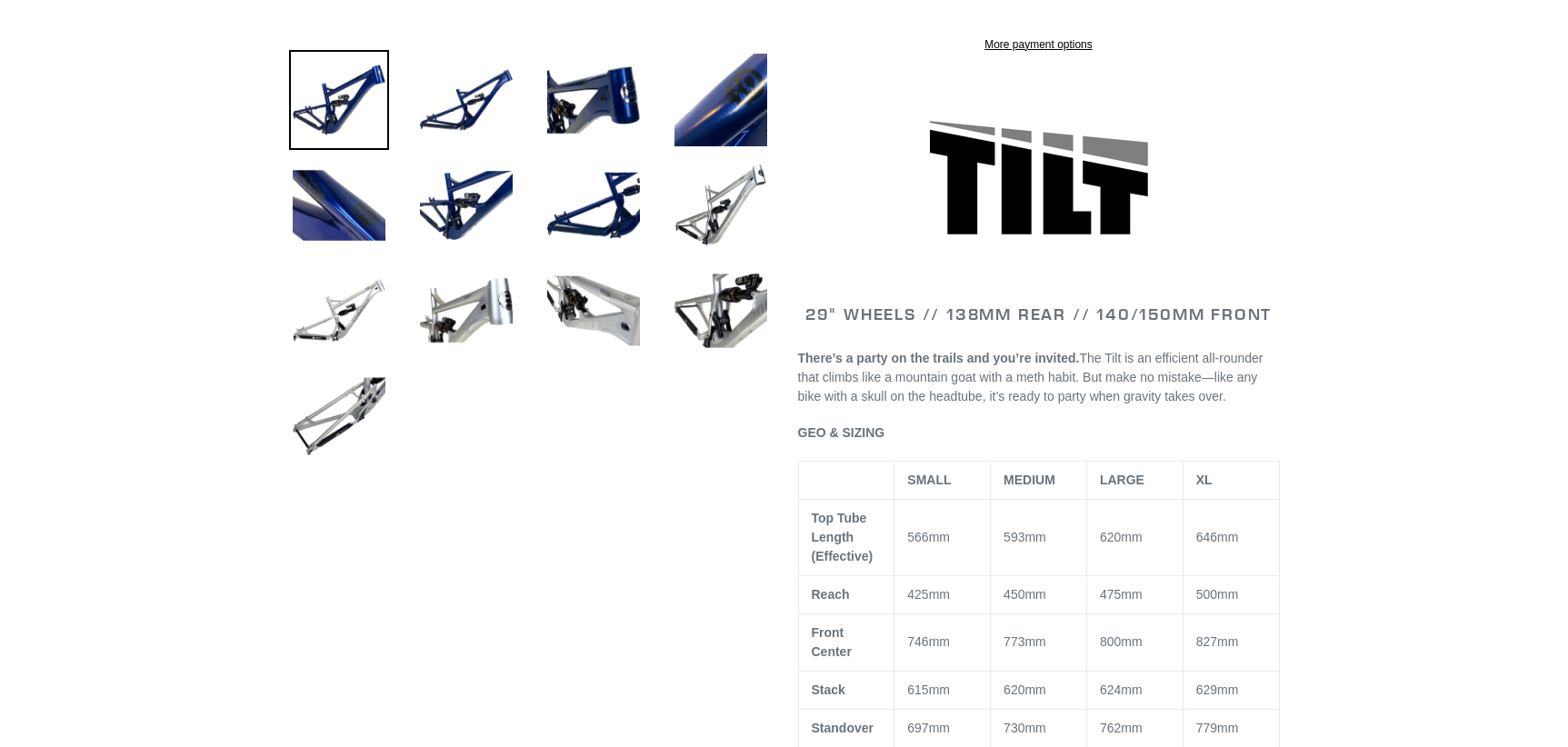
select select "highest-rating"
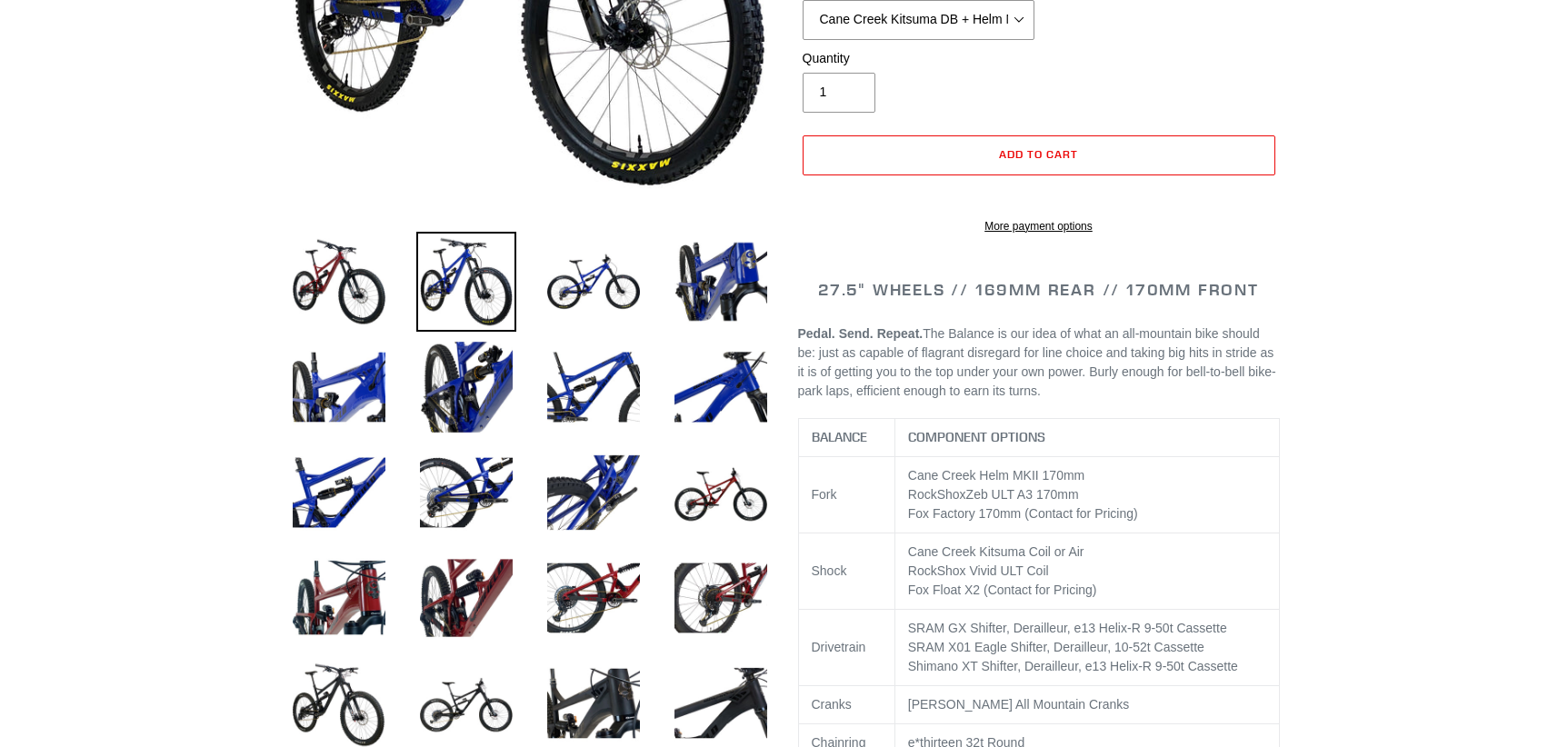
scroll to position [454, 0]
select select "highest-rating"
